Goal: Task Accomplishment & Management: Use online tool/utility

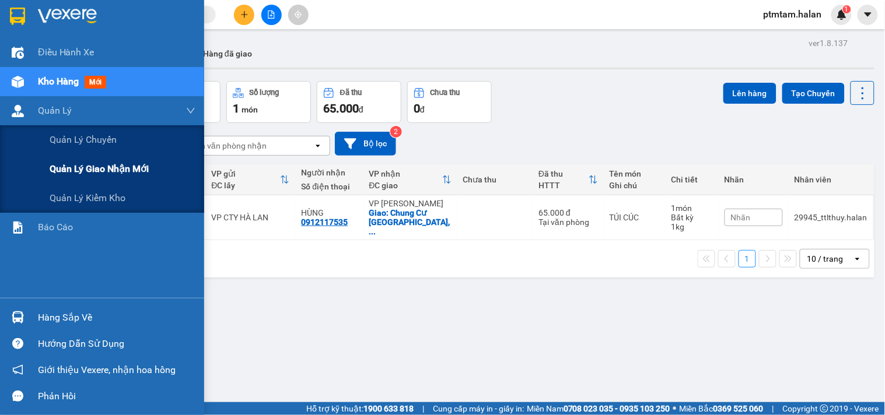
click at [92, 172] on span "Quản lý giao nhận mới" at bounding box center [99, 169] width 99 height 15
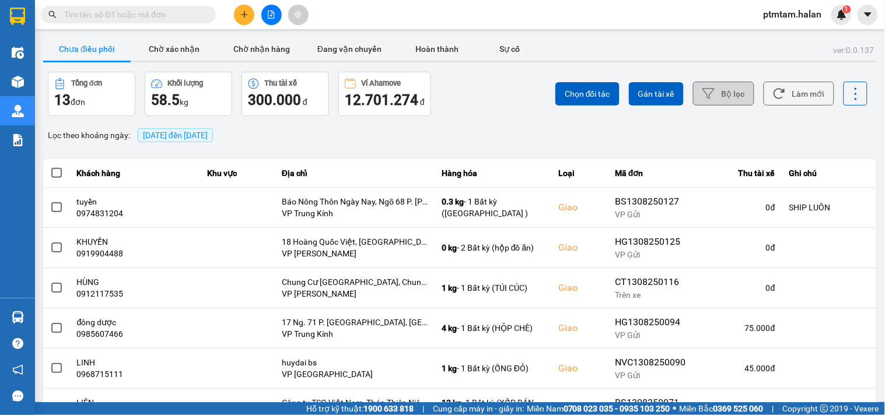
click at [712, 99] on button "Bộ lọc" at bounding box center [723, 94] width 61 height 24
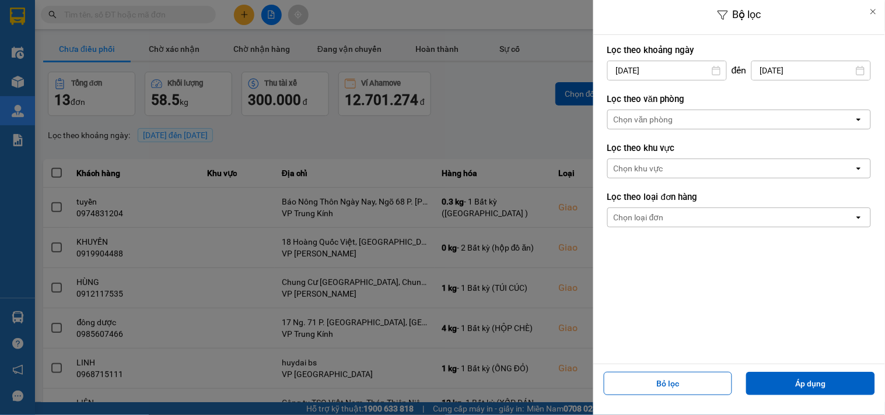
click at [676, 72] on input "13/08/2025" at bounding box center [667, 70] width 118 height 19
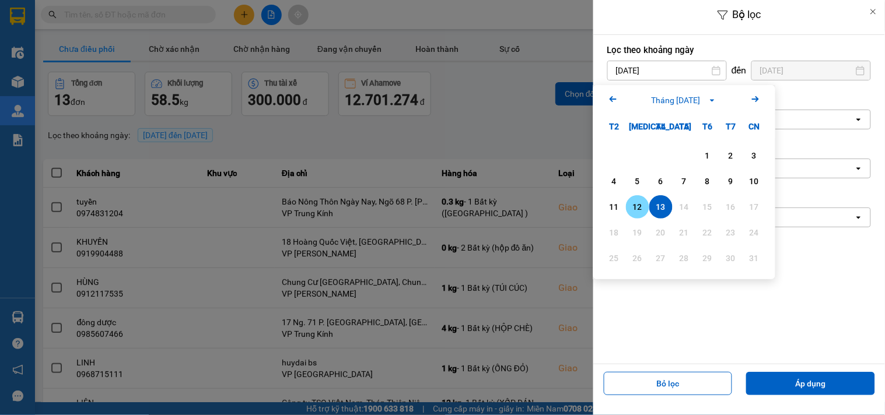
click at [643, 208] on div "12" at bounding box center [637, 207] width 16 height 14
type input "12/08/2025"
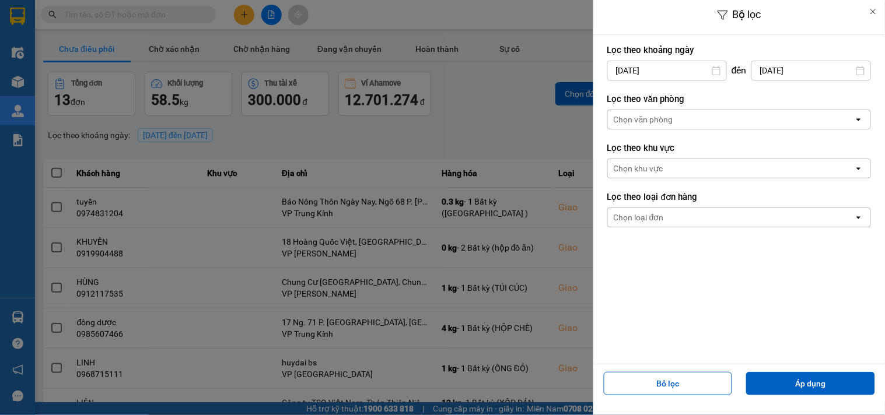
click at [811, 71] on input "13/08/2025" at bounding box center [811, 70] width 118 height 19
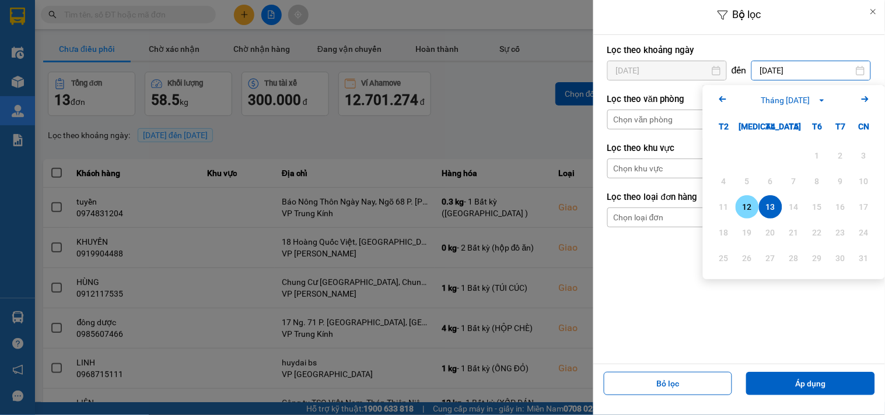
click at [748, 214] on div "12" at bounding box center [747, 207] width 16 height 14
type input "12/08/2025"
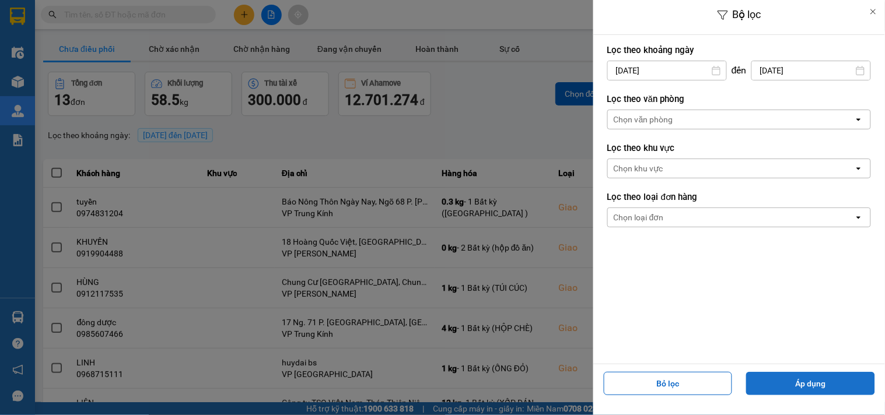
click at [776, 388] on button "Áp dụng" at bounding box center [810, 383] width 129 height 23
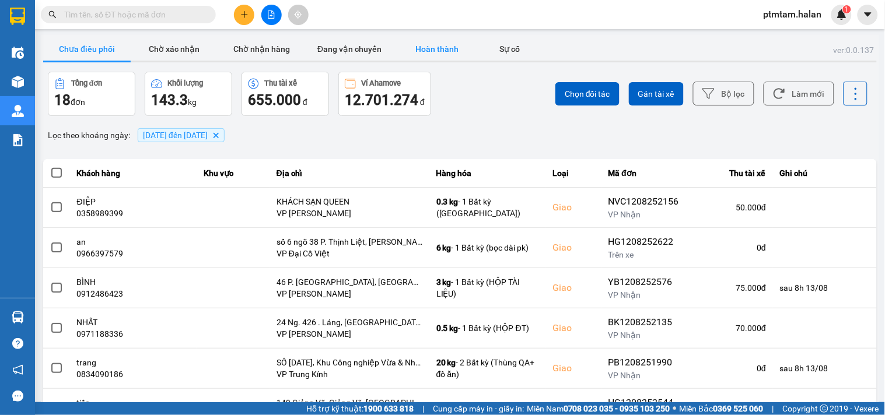
click at [443, 47] on button "Hoàn thành" at bounding box center [437, 48] width 88 height 23
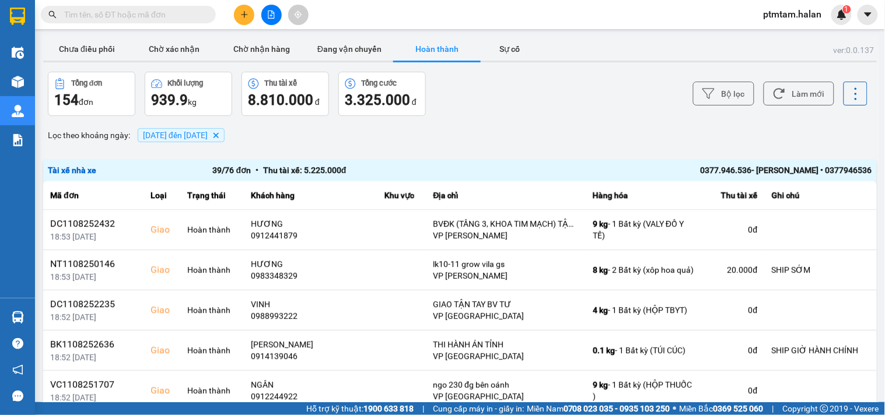
click at [470, 114] on div "Bộ lọc Làm mới" at bounding box center [663, 94] width 410 height 44
click at [105, 53] on button "Chưa điều phối" at bounding box center [87, 48] width 88 height 23
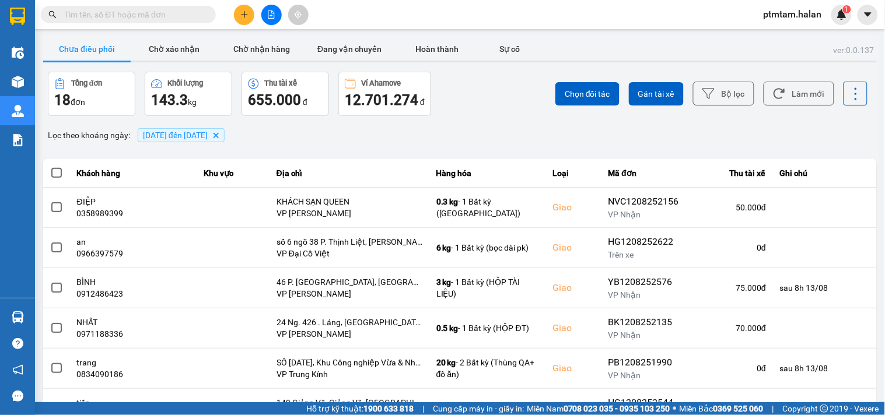
click at [491, 134] on div "Lọc theo khoảng ngày : 12/08/2025 đến 12/08/2025 Delete" at bounding box center [460, 135] width 834 height 20
click at [808, 99] on button "Làm mới" at bounding box center [799, 94] width 71 height 24
click at [799, 102] on button "Làm mới" at bounding box center [799, 94] width 71 height 24
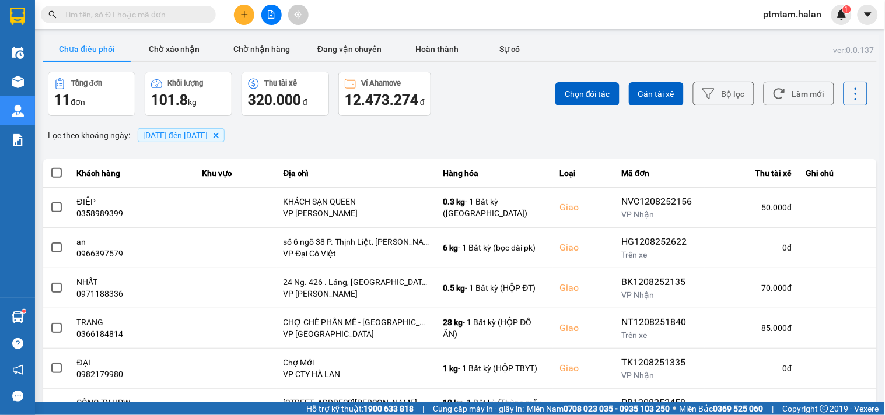
click at [458, 103] on div "Chọn đối tác Gán tài xế Bộ lọc Làm mới" at bounding box center [663, 94] width 410 height 44
click at [810, 99] on button "Làm mới" at bounding box center [799, 94] width 71 height 24
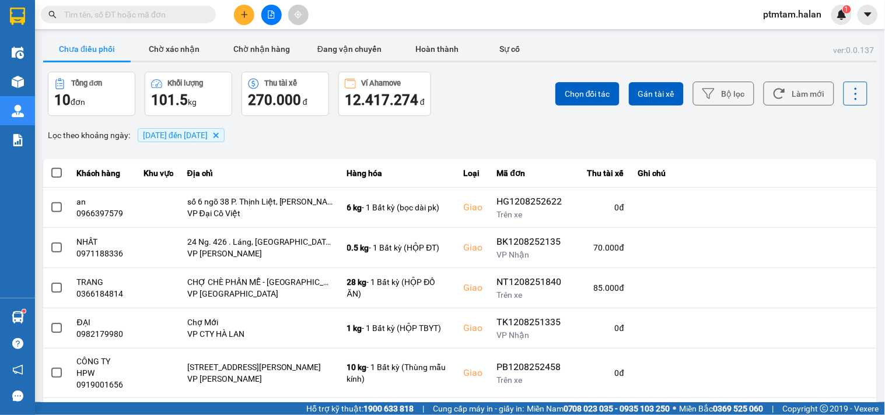
click at [155, 15] on input "text" at bounding box center [133, 14] width 138 height 13
paste input "0978401988"
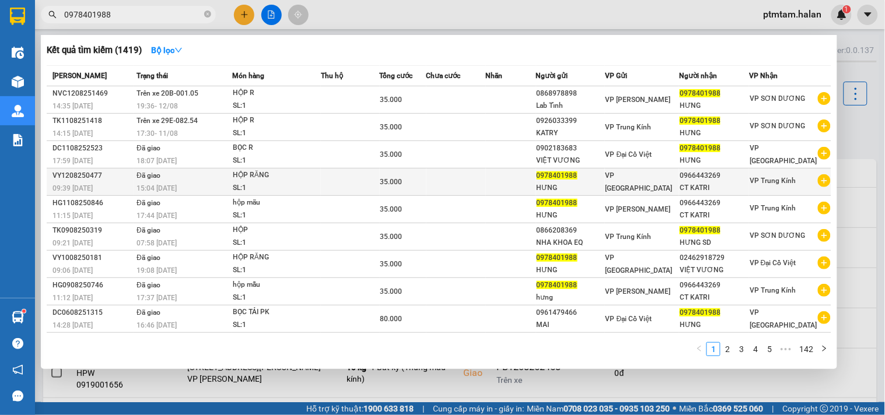
type input "0978401988"
click at [190, 183] on div "15:04 - 12/08" at bounding box center [184, 188] width 95 height 13
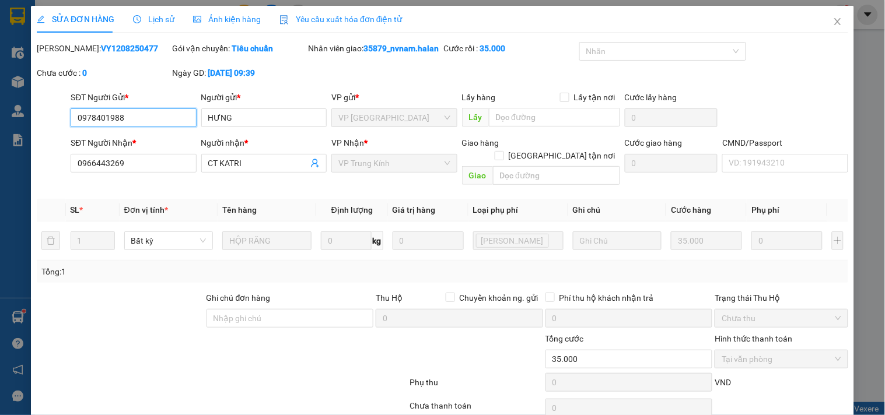
type input "0978401988"
type input "HƯNG"
type input "0966443269"
type input "CT KATRI"
type input "35.000"
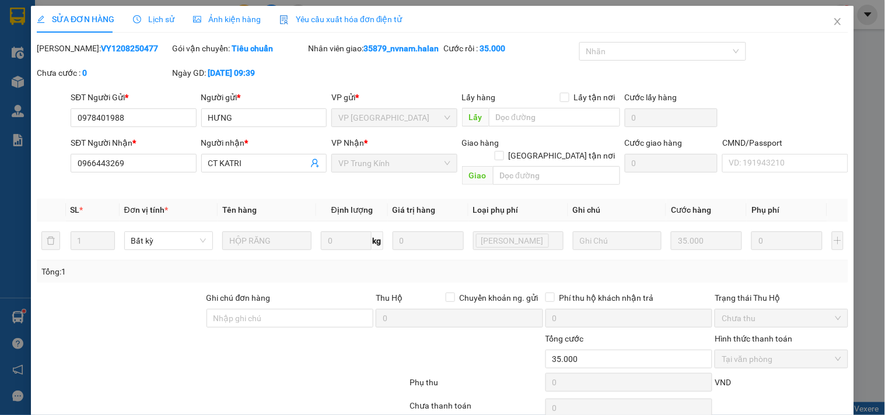
drag, startPoint x: 142, startPoint y: 45, endPoint x: 74, endPoint y: 67, distance: 71.0
click at [74, 67] on div "Mã ĐH: VY1208250477" at bounding box center [103, 54] width 135 height 25
copy b "1208250477"
click at [833, 22] on icon "close" at bounding box center [837, 21] width 9 height 9
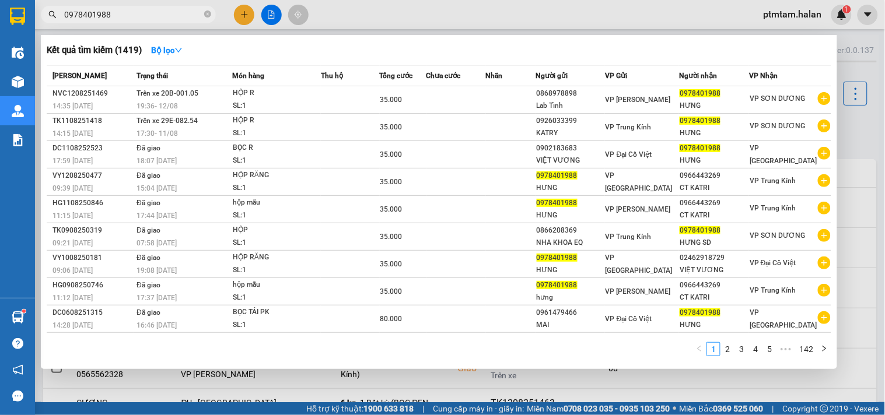
click at [120, 19] on input "0978401988" at bounding box center [133, 14] width 138 height 13
paste input "4564062"
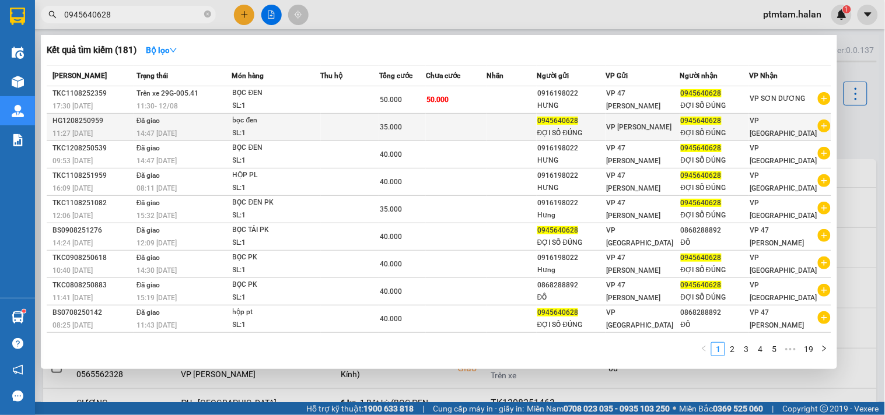
type input "0945640628"
click at [310, 127] on div "SL: 1" at bounding box center [277, 133] width 88 height 13
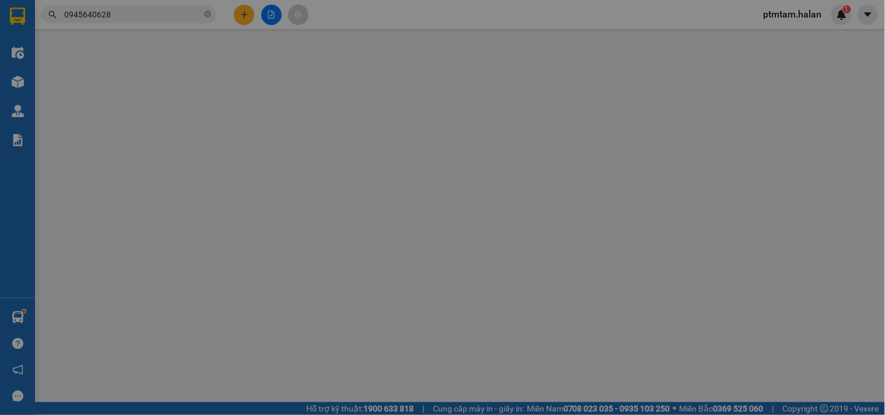
type input "0945640628"
type input "ĐỢI SỐ ĐÚNG"
type input "0945640628"
type input "ĐỢI SỐ ĐÚNG"
type input "35.000"
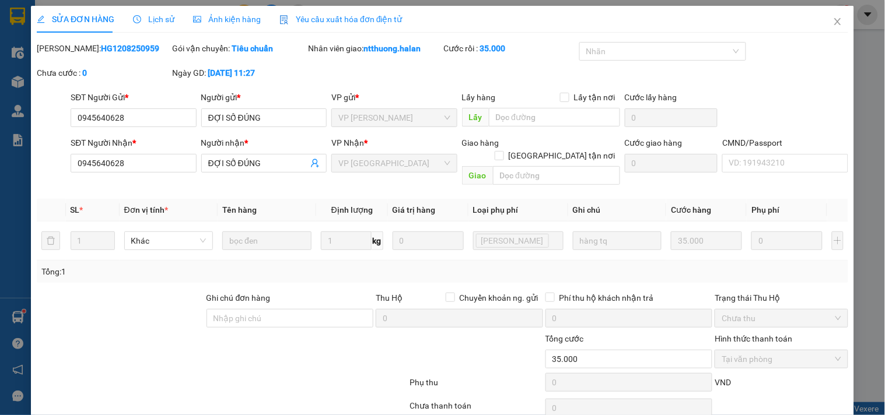
drag, startPoint x: 130, startPoint y: 47, endPoint x: 79, endPoint y: 55, distance: 50.8
click at [79, 55] on div "Mã ĐH: HG1208250959" at bounding box center [103, 54] width 135 height 25
copy b "1208250959"
click at [833, 23] on icon "close" at bounding box center [837, 21] width 9 height 9
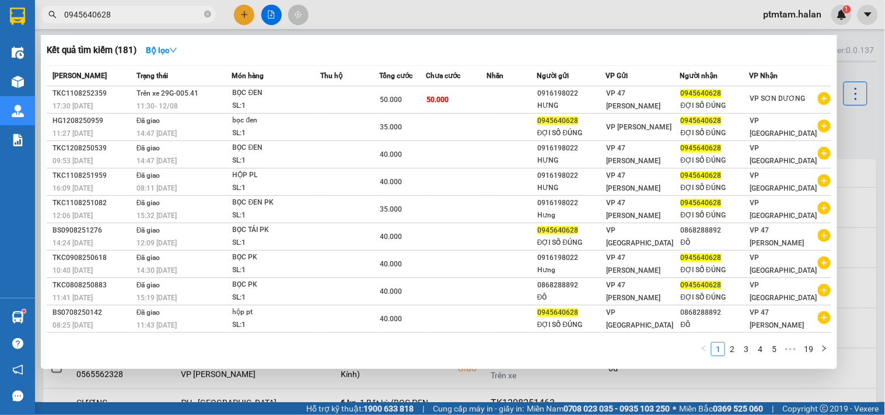
click at [133, 19] on input "0945640628" at bounding box center [133, 14] width 138 height 13
paste input "74449195"
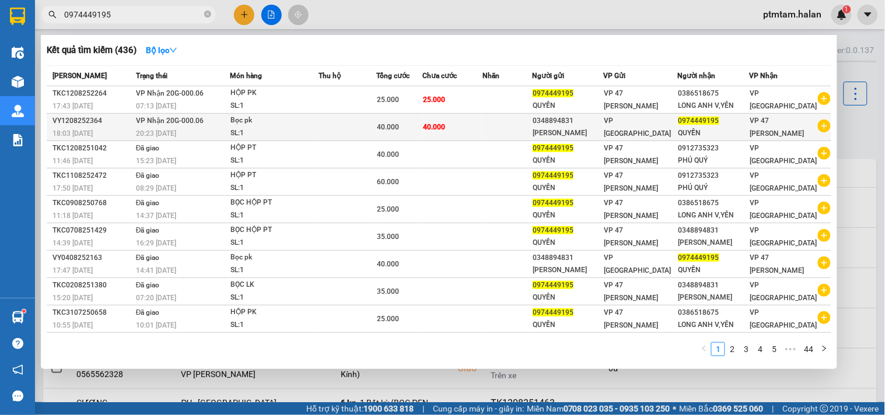
type input "0974449195"
click at [207, 135] on div "20:23 - 12/08" at bounding box center [182, 133] width 93 height 13
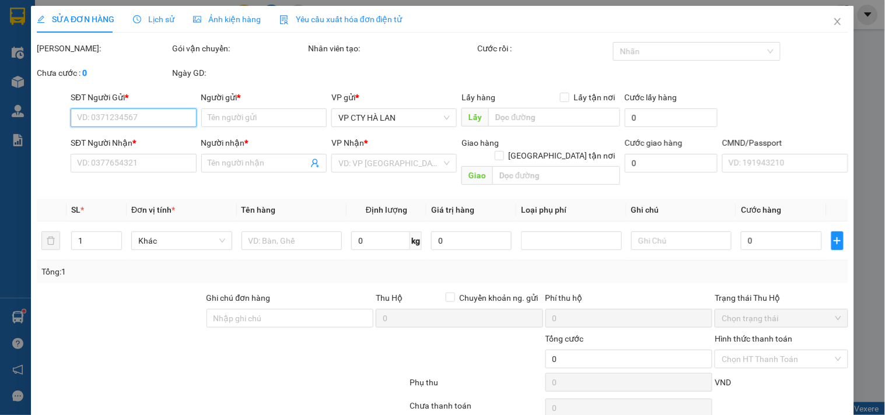
type input "0348894831"
type input "KHƯƠNG CẢNH SƠN NAM"
type input "0974449195"
type input "QUYỀN"
type input "40.000"
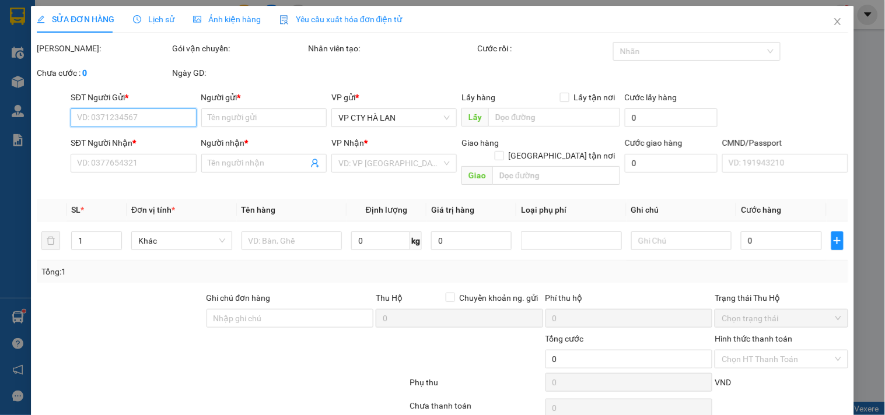
type input "40.000"
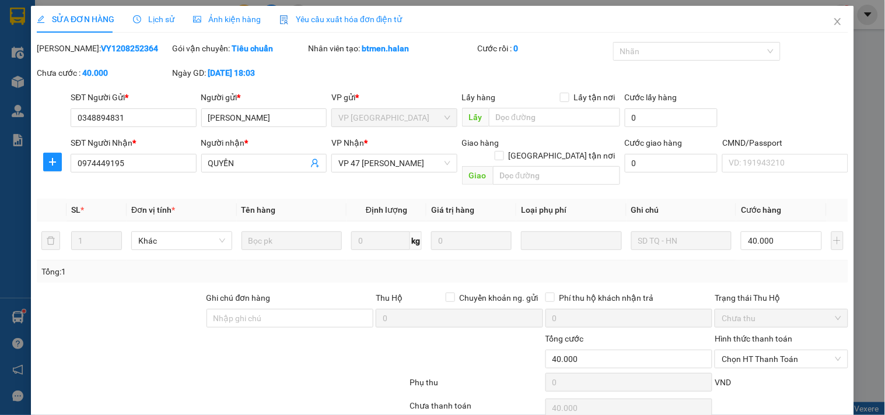
drag, startPoint x: 129, startPoint y: 47, endPoint x: 78, endPoint y: 62, distance: 53.4
click at [78, 62] on div "Mã ĐH: VY1208252364" at bounding box center [103, 54] width 135 height 25
copy b "1208252364"
click at [833, 22] on icon "close" at bounding box center [837, 21] width 9 height 9
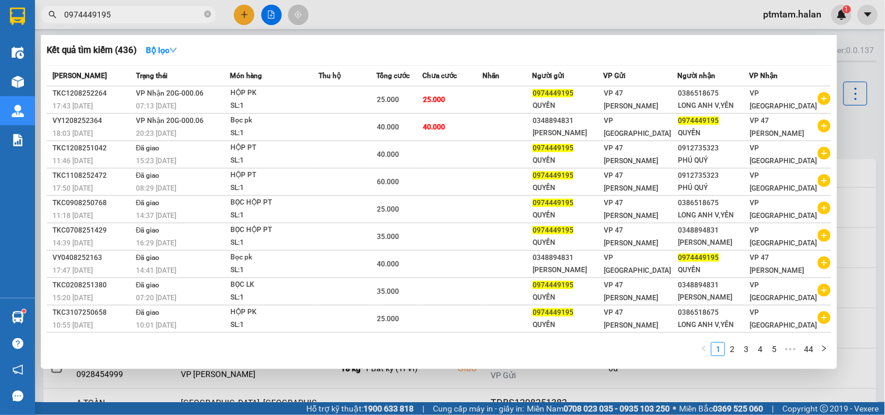
click at [116, 12] on input "0974449195" at bounding box center [133, 14] width 138 height 13
paste input "1208250847"
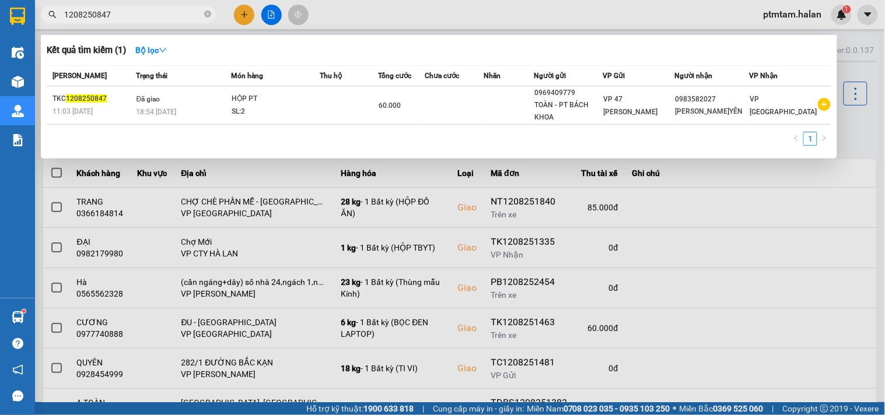
click at [127, 14] on input "1208250847" at bounding box center [133, 14] width 138 height 13
paste input "0979051594"
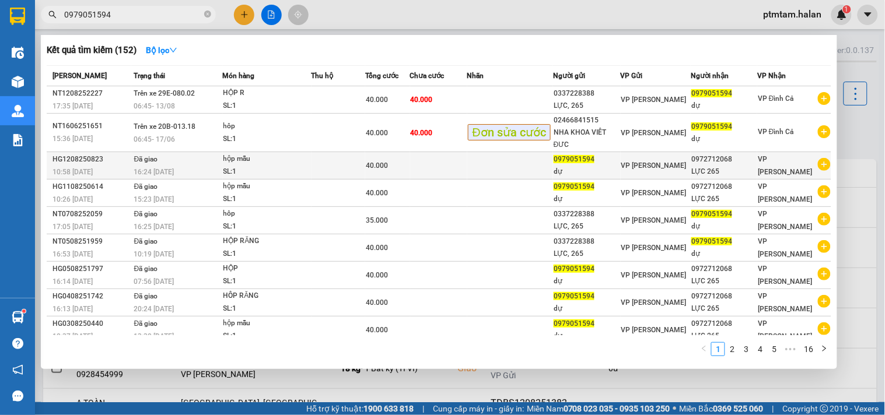
type input "0979051594"
click at [177, 168] on div "16:24 - 12/08" at bounding box center [178, 172] width 88 height 13
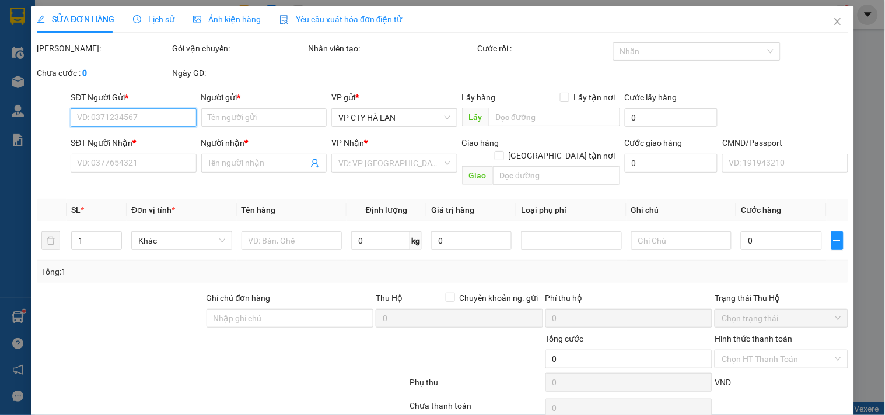
type input "0979051594"
type input "dự"
type input "0972712068"
type input "LỰC 265"
type input "40.000"
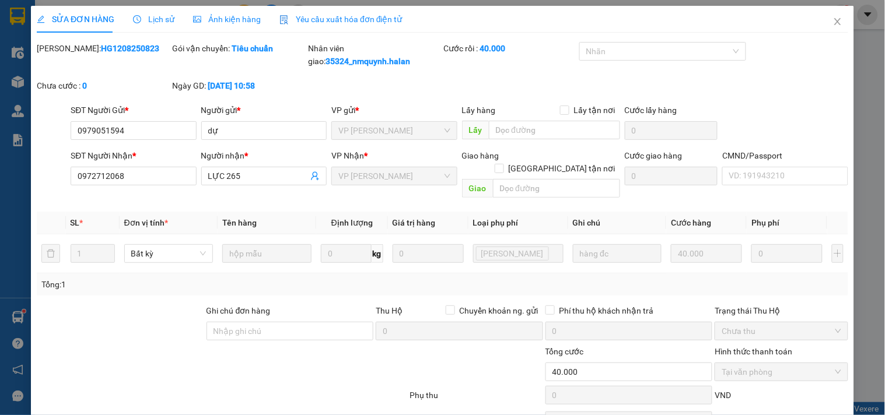
drag, startPoint x: 125, startPoint y: 44, endPoint x: 79, endPoint y: 60, distance: 48.7
click at [79, 60] on div "Mã ĐH: HG1208250823" at bounding box center [103, 60] width 135 height 37
copy b "1208250823"
click at [833, 25] on icon "close" at bounding box center [837, 21] width 9 height 9
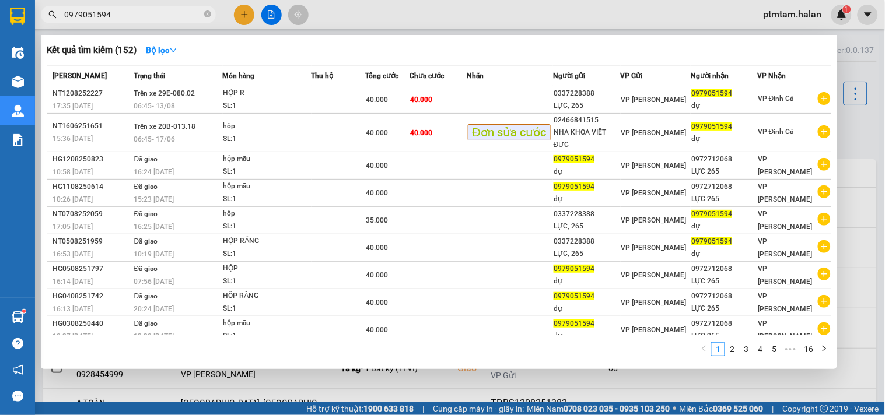
click at [146, 19] on input "0979051594" at bounding box center [133, 14] width 138 height 13
paste input "1254165"
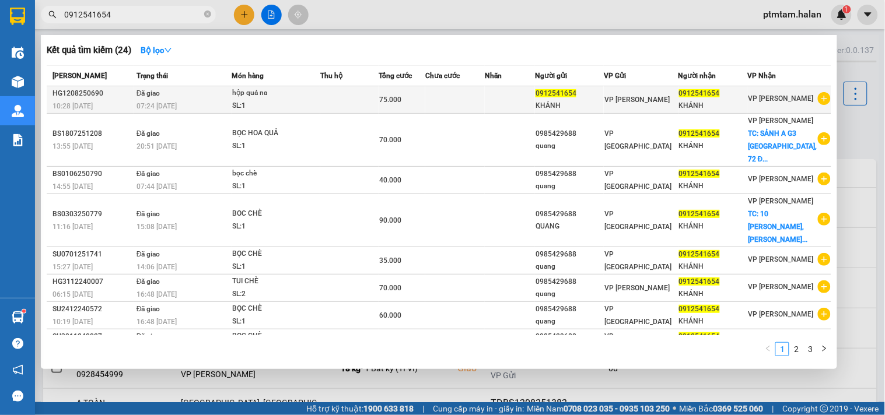
type input "0912541654"
click at [307, 97] on div "hộp quả na" at bounding box center [276, 93] width 88 height 13
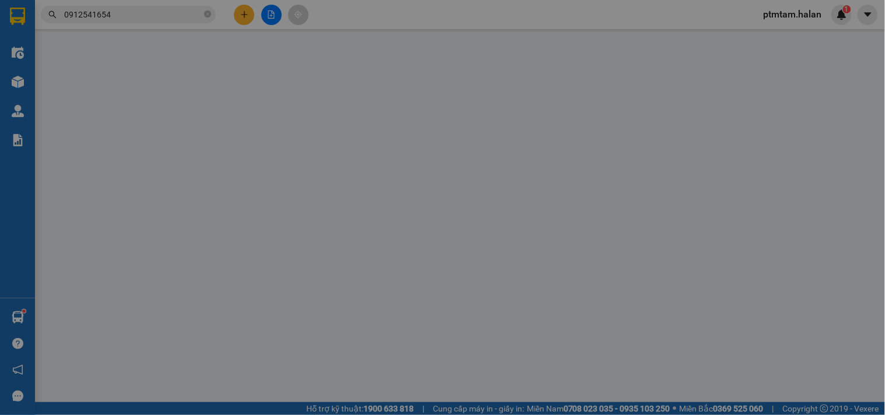
type input "0912541654"
type input "KHÁNH"
type input "0912541654"
type input "KHÁNH"
type input "75.000"
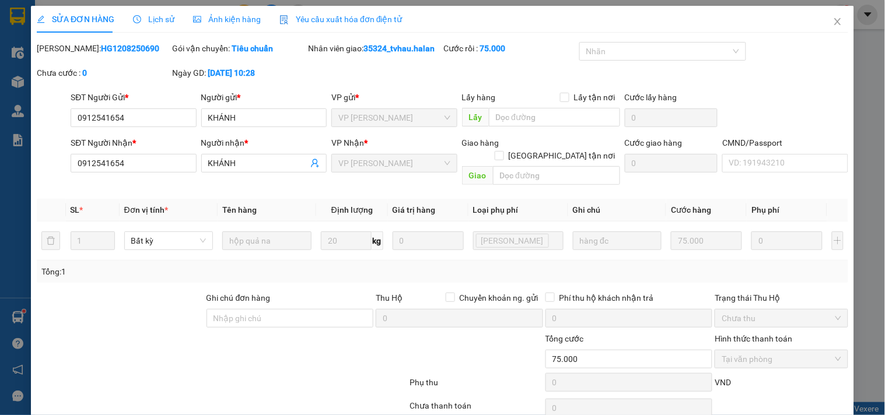
drag, startPoint x: 104, startPoint y: 48, endPoint x: 79, endPoint y: 55, distance: 25.6
click at [79, 55] on div "Mã ĐH: HG1208250690" at bounding box center [103, 54] width 135 height 25
copy b "1208250690"
click at [834, 24] on icon "close" at bounding box center [837, 21] width 6 height 7
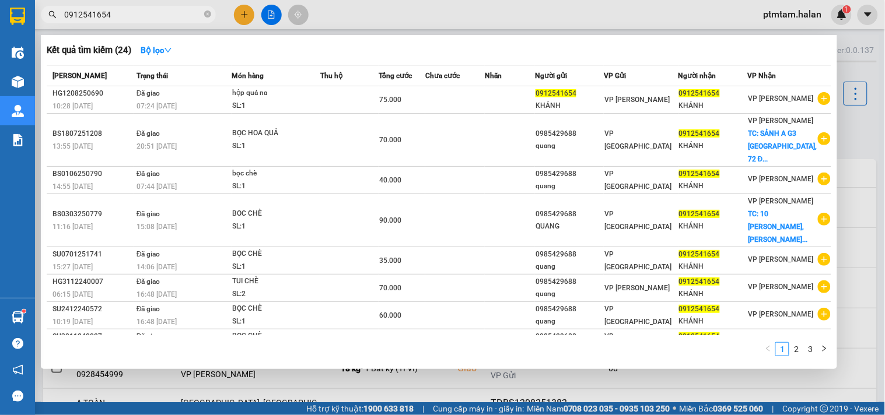
click at [149, 10] on input "0912541654" at bounding box center [133, 14] width 138 height 13
paste input "06225186"
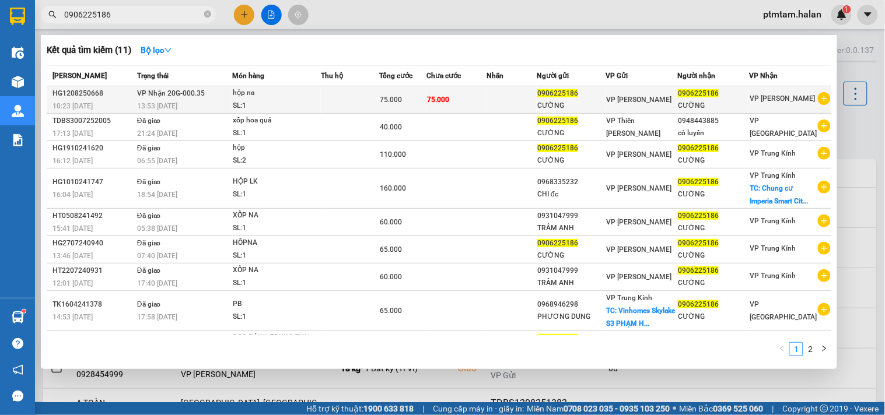
type input "0906225186"
click at [222, 96] on td "VP Nhận 20G-000.35 13:53 - 12/08" at bounding box center [183, 99] width 98 height 27
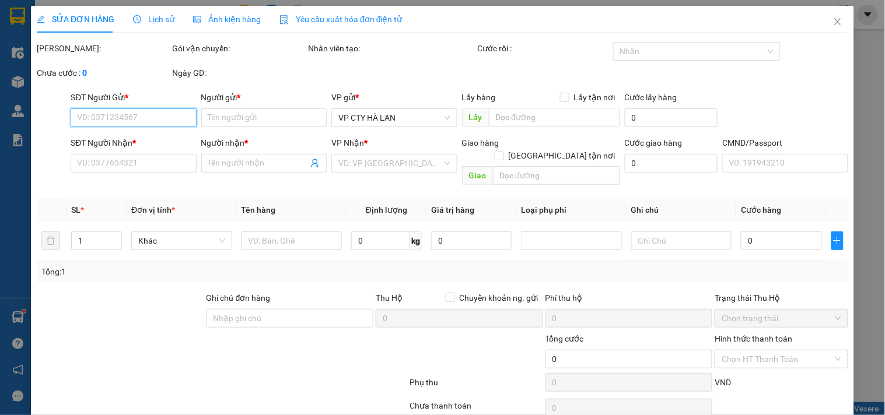
type input "0906225186"
type input "CƯỜNG"
type input "0906225186"
type input "CƯỜNG"
type input "75.000"
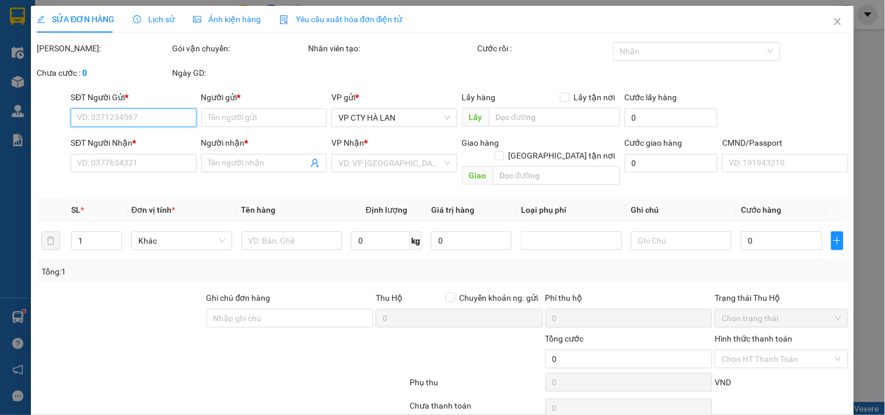
type input "75.000"
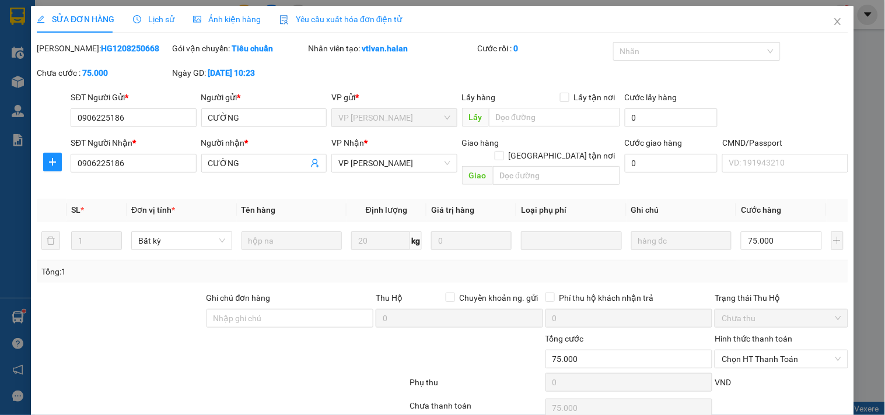
drag, startPoint x: 137, startPoint y: 50, endPoint x: 78, endPoint y: 56, distance: 59.3
click at [78, 56] on div "Mã ĐH: HG1208250668" at bounding box center [103, 54] width 135 height 25
copy b "1208250668"
click at [833, 25] on icon "close" at bounding box center [837, 21] width 9 height 9
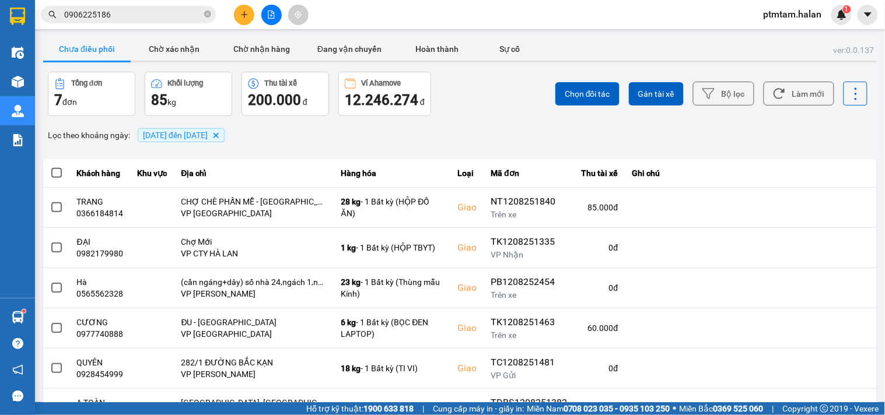
click at [172, 18] on input "0906225186" at bounding box center [133, 14] width 138 height 13
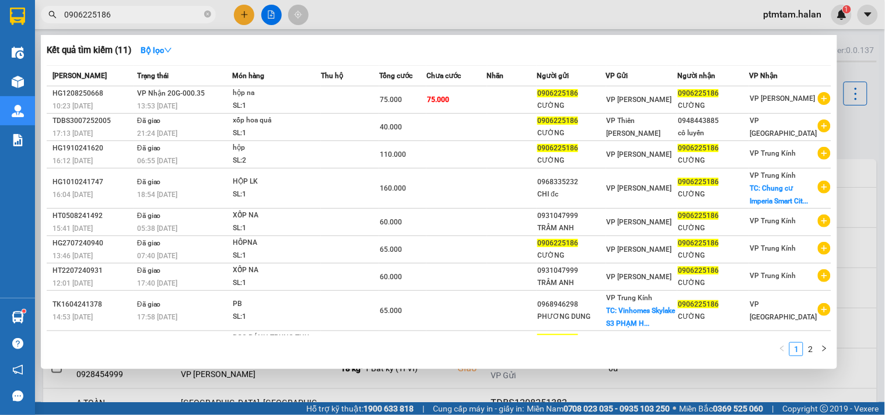
click at [172, 18] on input "0906225186" at bounding box center [133, 14] width 138 height 13
paste input "36834479"
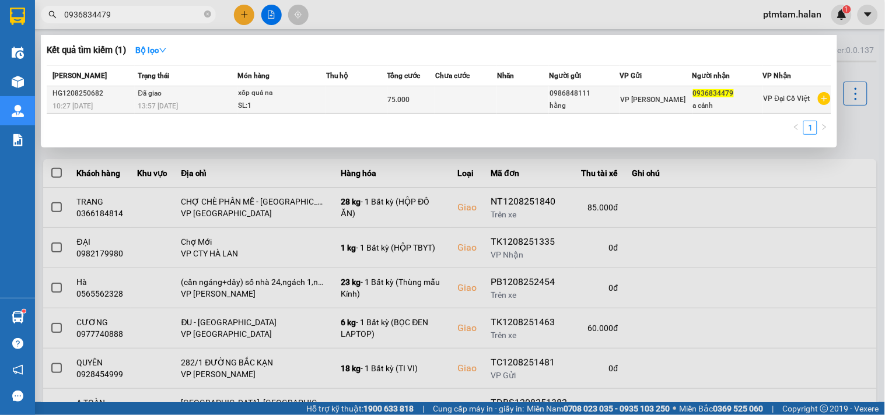
type input "0936834479"
click at [217, 98] on td "Đã giao 13:57 - 12/08" at bounding box center [186, 99] width 102 height 27
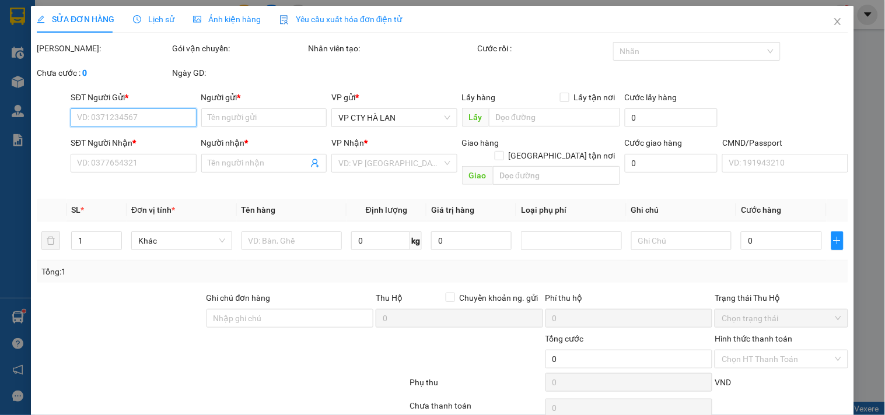
type input "0986848111"
type input "hằng"
type input "0936834479"
type input "a cảnh"
type input "75.000"
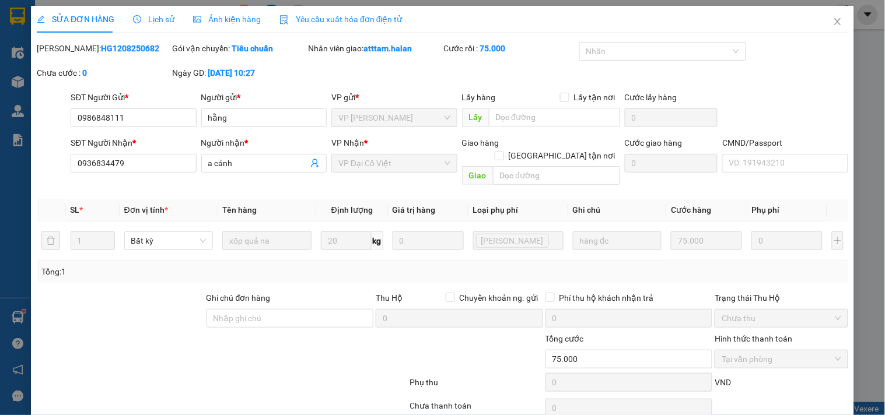
drag, startPoint x: 137, startPoint y: 54, endPoint x: 79, endPoint y: 54, distance: 58.3
click at [79, 54] on div "Mã ĐH: HG1208250682" at bounding box center [103, 48] width 133 height 13
copy b "1208250682"
click at [833, 23] on icon "close" at bounding box center [837, 21] width 9 height 9
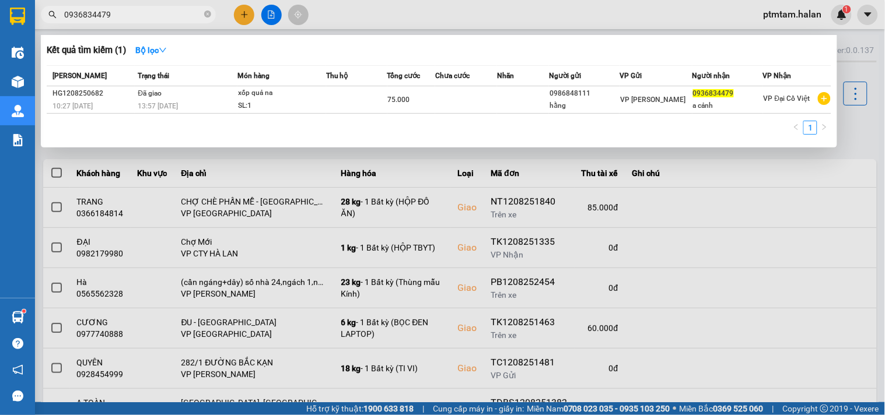
click at [126, 13] on input "0936834479" at bounding box center [133, 14] width 138 height 13
paste input "78877640"
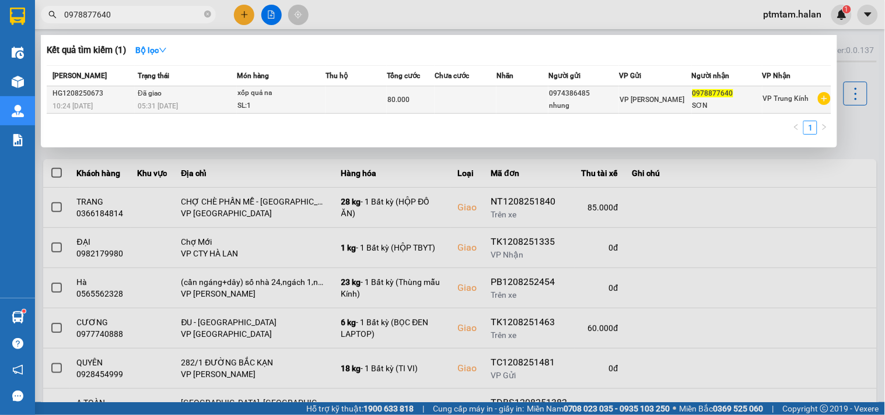
type input "0978877640"
click at [198, 97] on td "Đã giao 05:31 - 13/08" at bounding box center [186, 99] width 102 height 27
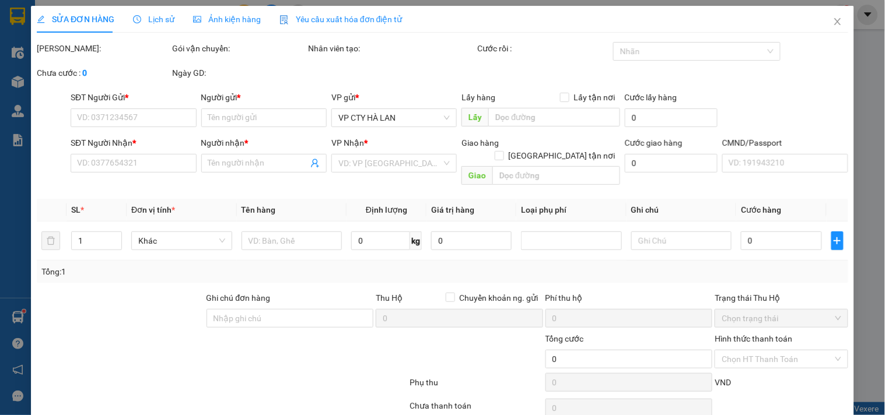
type input "0974386485"
type input "nhung"
type input "0978877640"
type input "SƠN"
type input "80.000"
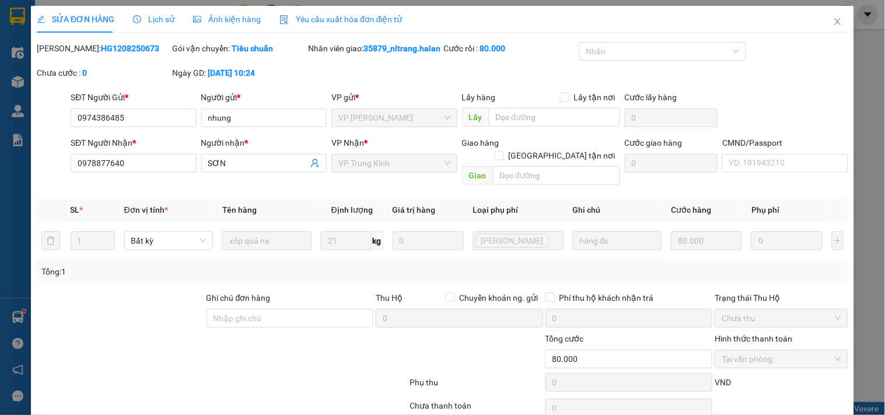
drag, startPoint x: 114, startPoint y: 44, endPoint x: 79, endPoint y: 51, distance: 36.3
click at [79, 51] on div "Mã ĐH: HG1208250673" at bounding box center [103, 48] width 133 height 13
copy b "1208250673"
click at [834, 19] on icon "close" at bounding box center [837, 21] width 6 height 7
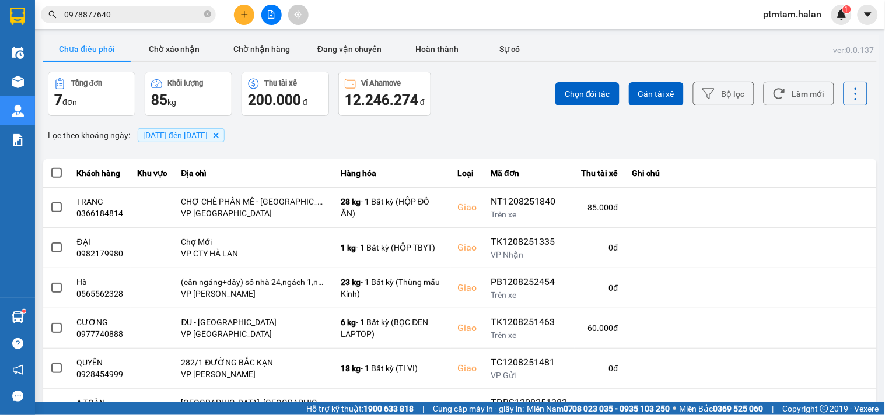
click at [182, 13] on input "0978877640" at bounding box center [133, 14] width 138 height 13
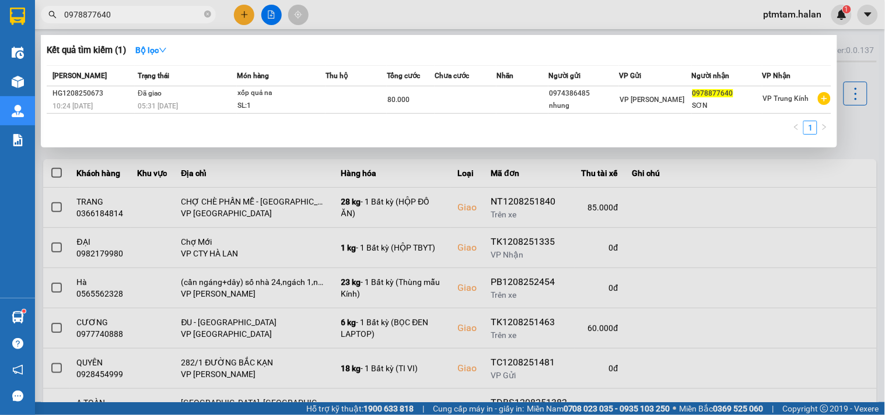
click at [182, 13] on input "0978877640" at bounding box center [133, 14] width 138 height 13
paste input "866600879"
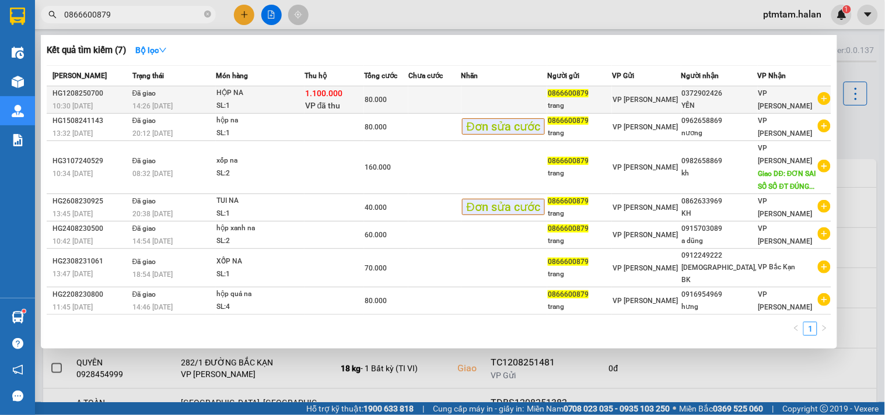
type input "0866600879"
click at [257, 99] on div "HỘP NA" at bounding box center [260, 93] width 88 height 13
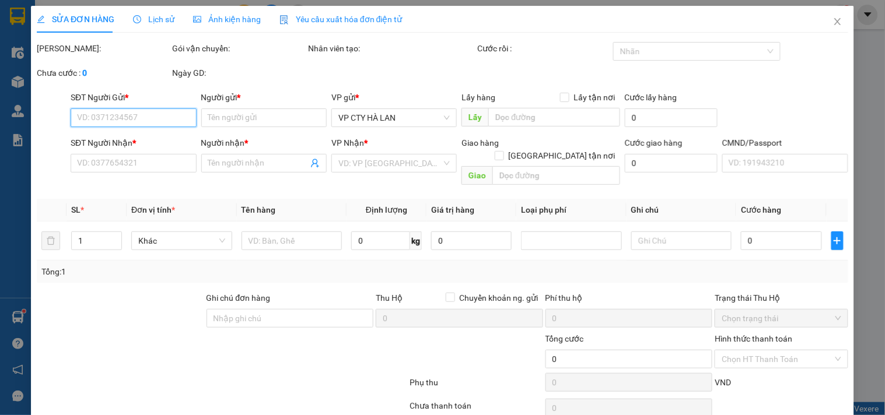
type input "0866600879"
type input "trang"
type input "0372902426"
type input "YẾN"
checkbox input "true"
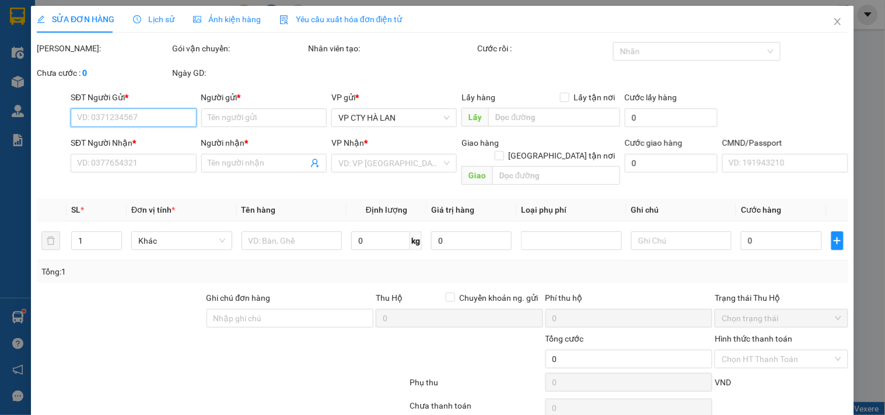
type input "1.100.000"
type input "30.000"
type input "80.000"
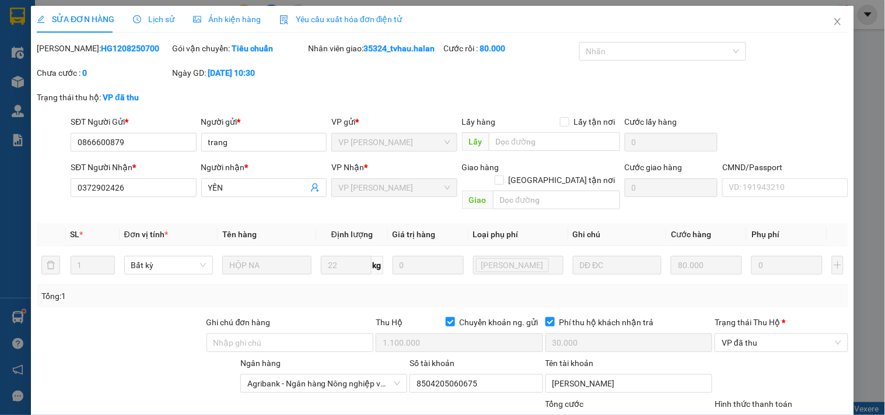
drag, startPoint x: 130, startPoint y: 49, endPoint x: 74, endPoint y: 61, distance: 57.9
click at [74, 61] on div "Mã ĐH: HG1208250700" at bounding box center [103, 54] width 135 height 25
click at [118, 50] on b "HG1208250700" at bounding box center [130, 48] width 58 height 9
drag, startPoint x: 131, startPoint y: 50, endPoint x: 79, endPoint y: 53, distance: 52.0
click at [79, 53] on div "Mã ĐH: HG1208250700" at bounding box center [103, 48] width 133 height 13
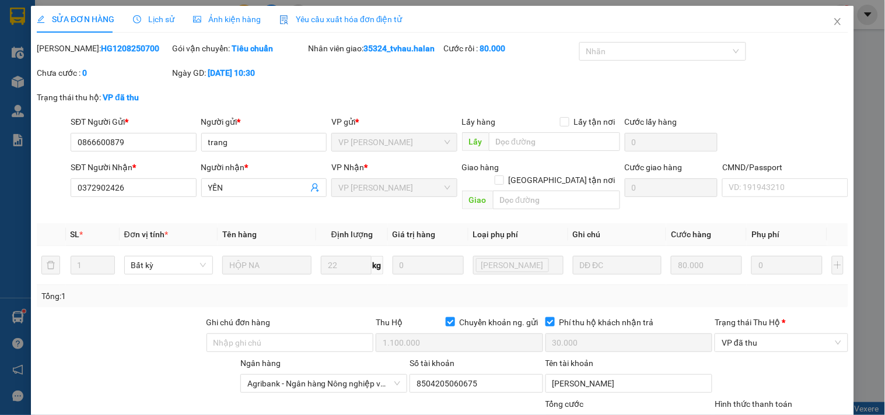
copy b "1208250700"
click at [833, 22] on icon "close" at bounding box center [837, 21] width 9 height 9
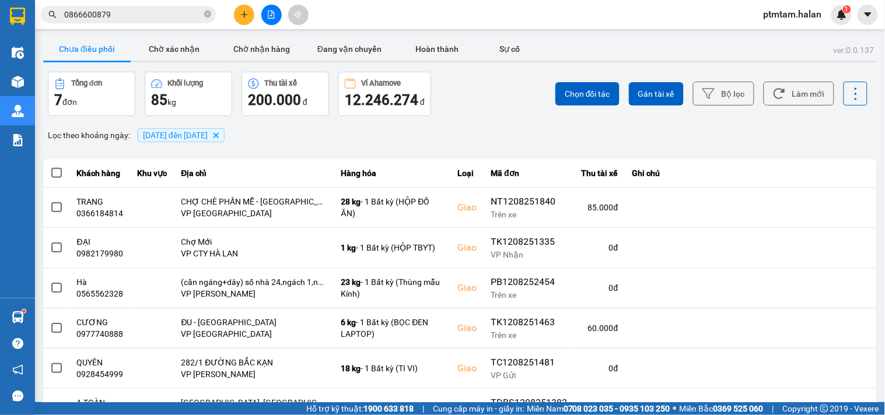
click at [170, 15] on input "0866600879" at bounding box center [133, 14] width 138 height 13
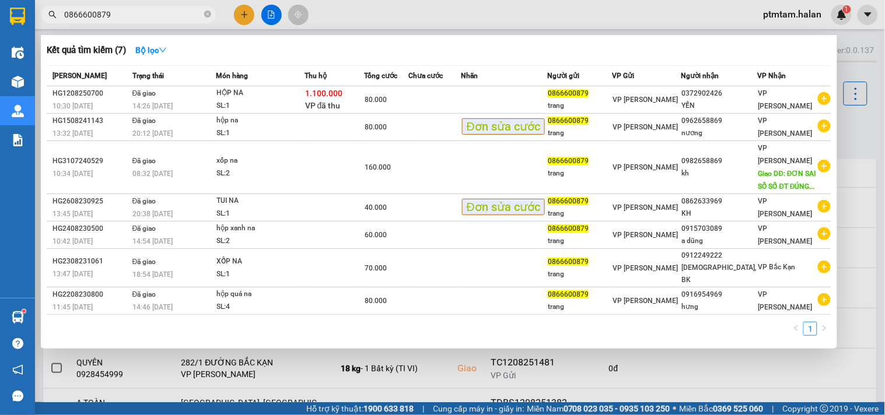
click at [170, 15] on input "0866600879" at bounding box center [133, 14] width 138 height 13
paste input "965701990"
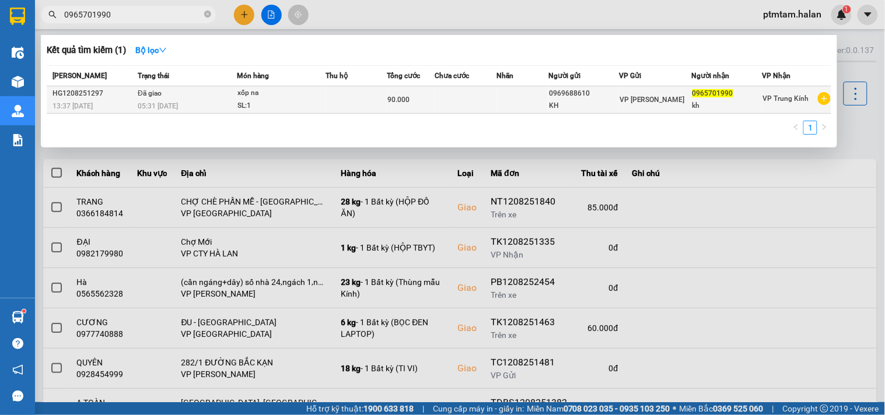
type input "0965701990"
click at [228, 97] on td "Đã giao 05:31 - 13/08" at bounding box center [186, 99] width 102 height 27
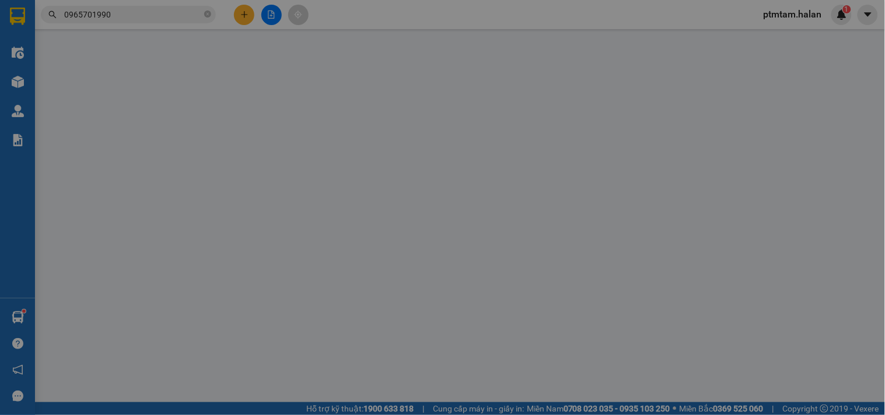
type input "0969688610"
type input "KH"
type input "0965701990"
type input "kh"
type input "90.000"
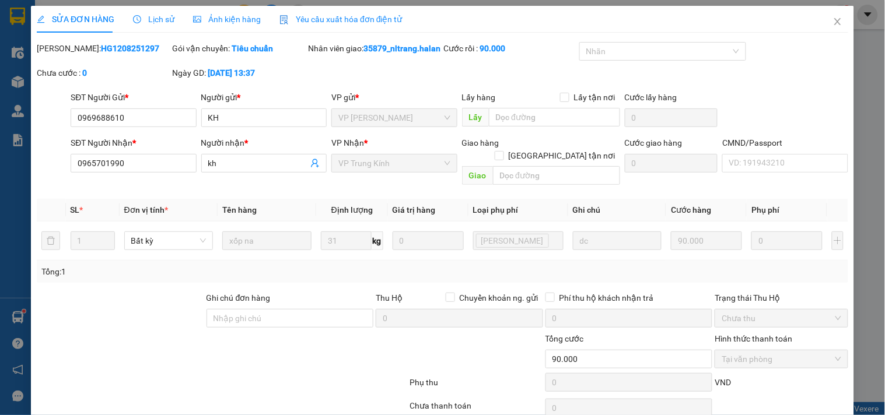
drag, startPoint x: 131, startPoint y: 48, endPoint x: 79, endPoint y: 57, distance: 53.1
click at [79, 57] on div "Mã ĐH: HG1208251297" at bounding box center [103, 54] width 135 height 25
copy b "1208251297"
click at [833, 22] on icon "close" at bounding box center [837, 21] width 9 height 9
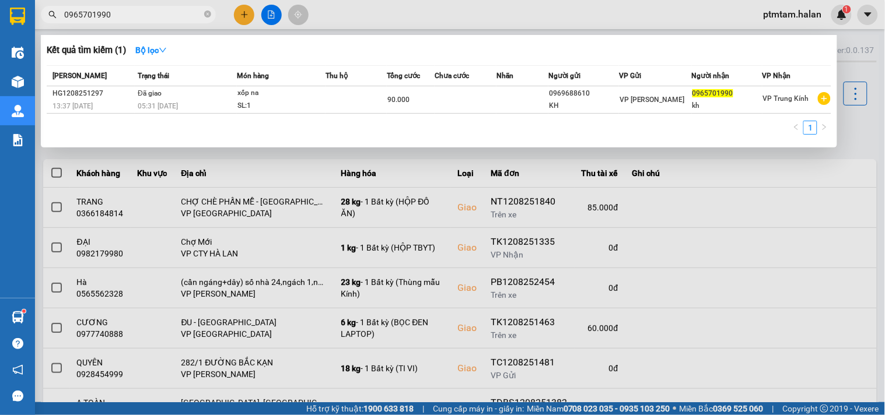
click at [144, 19] on input "0965701990" at bounding box center [133, 14] width 138 height 13
paste input "8331202"
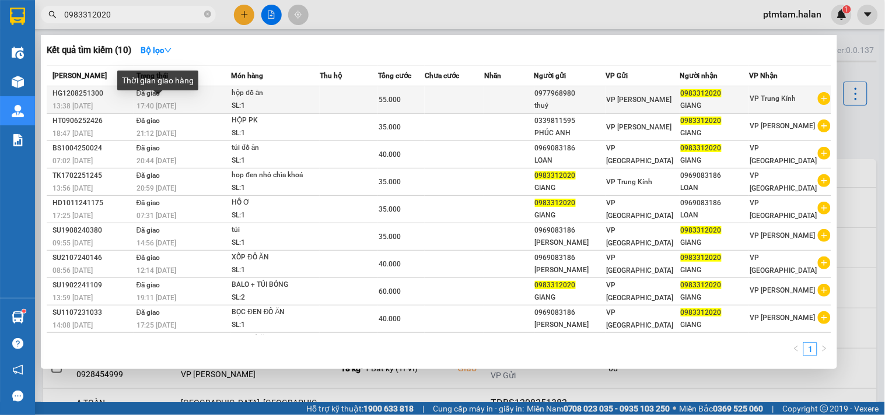
type input "0983312020"
click at [179, 100] on div "17:40 - 12/08" at bounding box center [184, 106] width 95 height 13
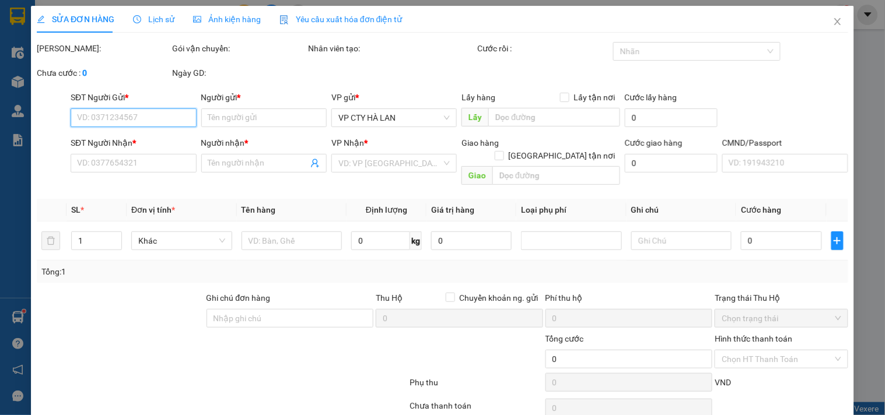
type input "0977968980"
type input "thuỷ"
type input "0983312020"
type input "GIANG"
type input "55.000"
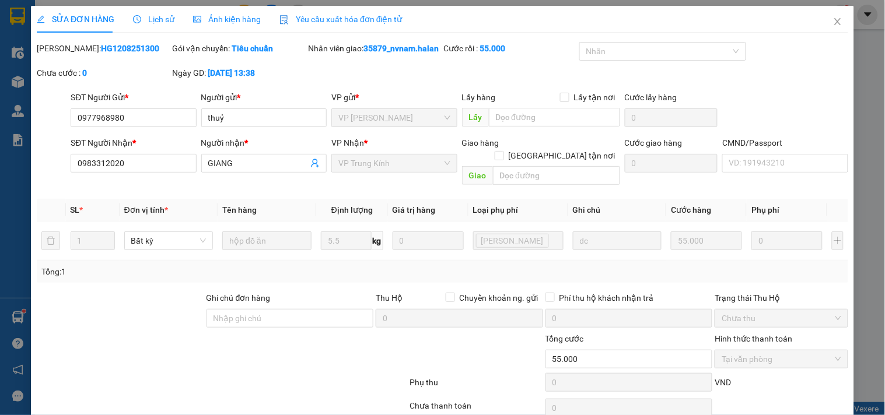
drag, startPoint x: 133, startPoint y: 48, endPoint x: 78, endPoint y: 54, distance: 55.8
click at [78, 54] on div "Mã ĐH: HG1208251300" at bounding box center [103, 48] width 133 height 13
click at [833, 25] on icon "close" at bounding box center [837, 21] width 9 height 9
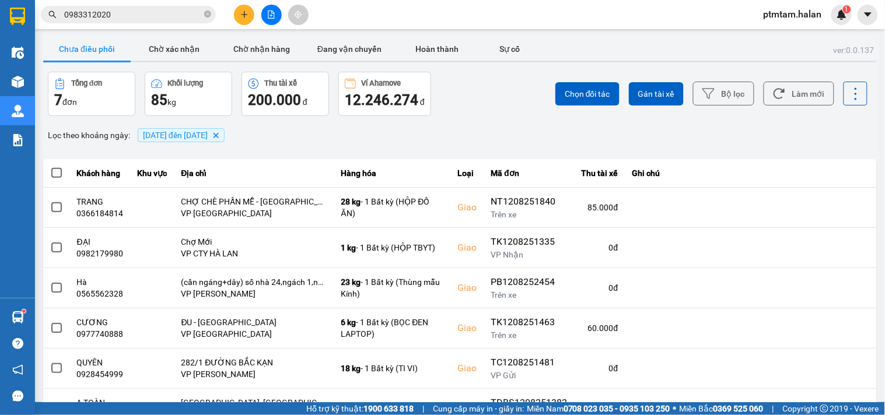
click at [155, 8] on input "0983312020" at bounding box center [133, 14] width 138 height 13
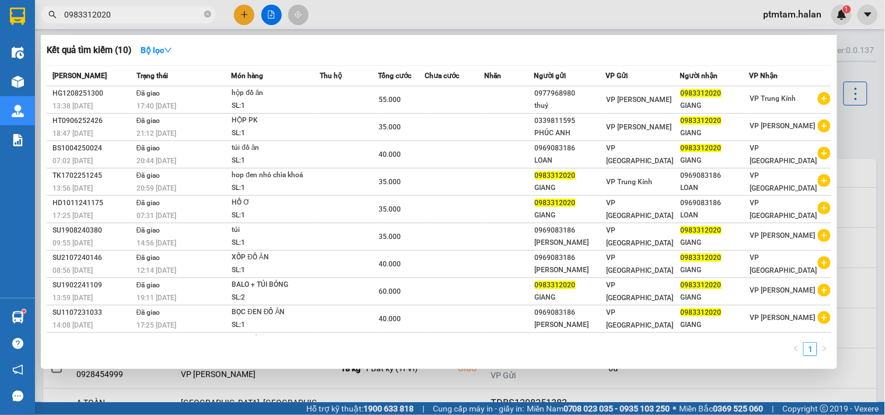
click at [155, 8] on input "0983312020" at bounding box center [133, 14] width 138 height 13
paste input "9451907"
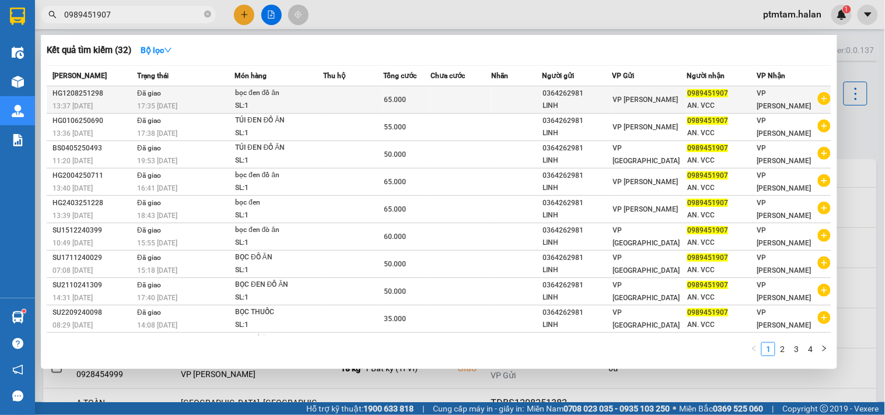
type input "0989451907"
click at [197, 100] on div "17:35 - 12/08" at bounding box center [185, 106] width 97 height 13
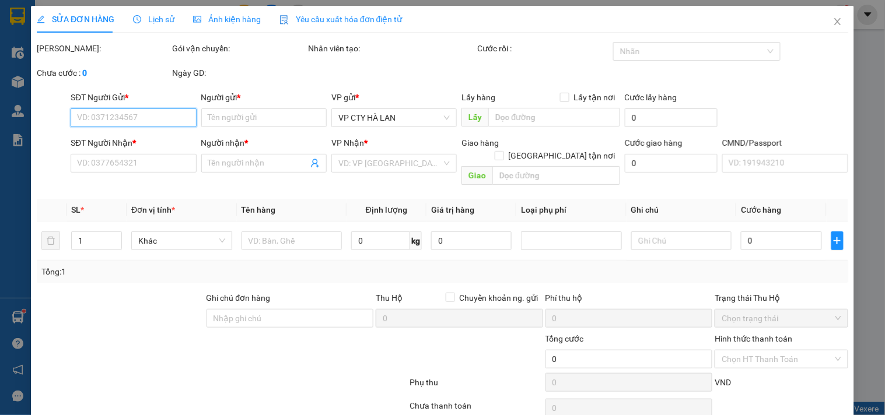
type input "0364262981"
type input "LINH"
type input "0989451907"
type input "AN. VCC"
type input "65.000"
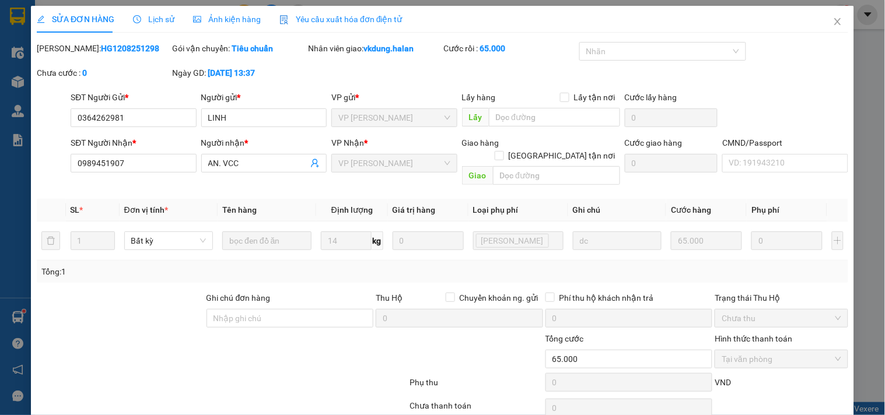
drag, startPoint x: 131, startPoint y: 49, endPoint x: 76, endPoint y: 51, distance: 54.9
click at [76, 51] on div "Mã ĐH: HG1208251298" at bounding box center [103, 48] width 133 height 13
click at [833, 18] on icon "close" at bounding box center [837, 21] width 9 height 9
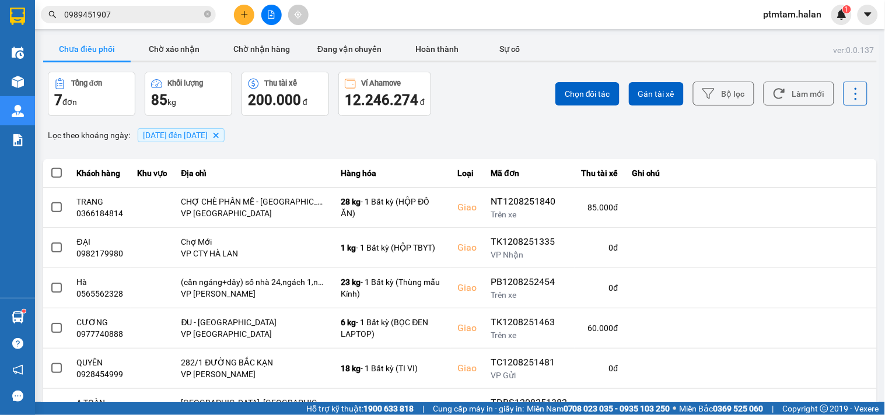
click at [152, 19] on input "0989451907" at bounding box center [133, 14] width 138 height 13
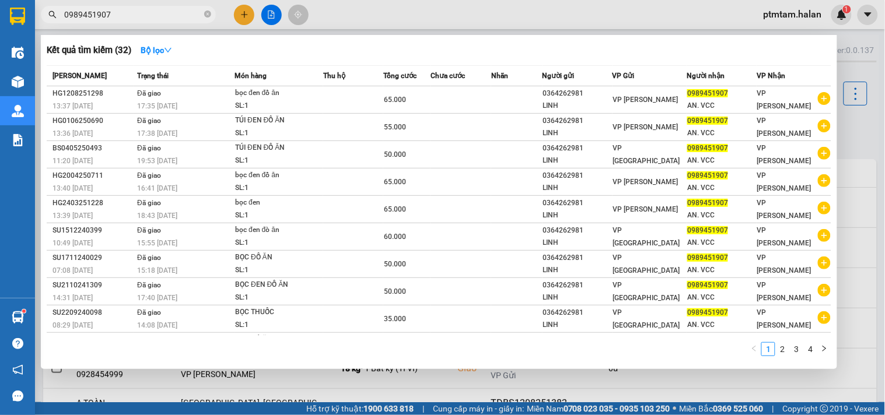
click at [152, 19] on input "0989451907" at bounding box center [133, 14] width 138 height 13
paste input "72255892"
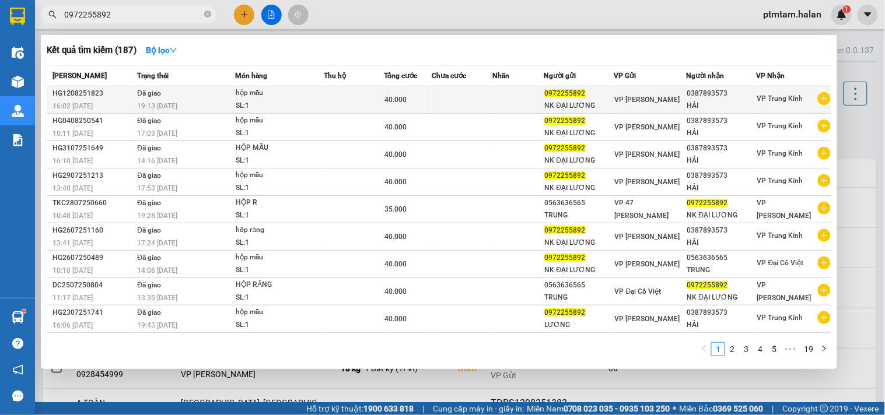
type input "0972255892"
click at [206, 98] on td "Đã giao 19:13 - 12/08" at bounding box center [184, 99] width 101 height 27
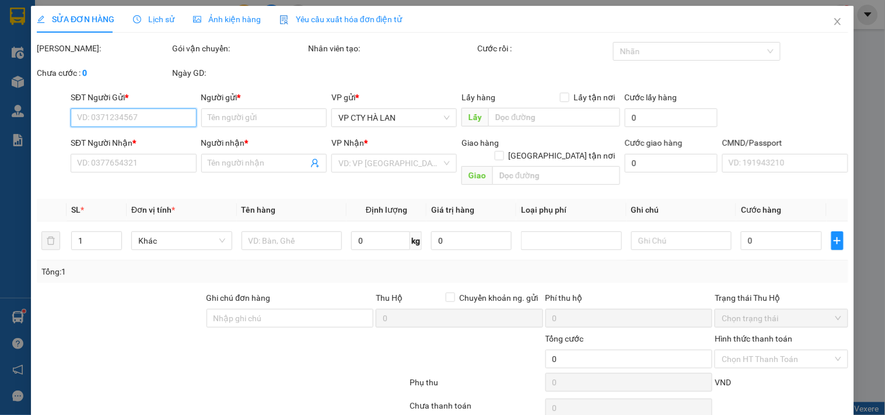
type input "0972255892"
type input "NK ĐẠI LƯƠNG"
type input "0387893573"
type input "HẢI"
type input "40.000"
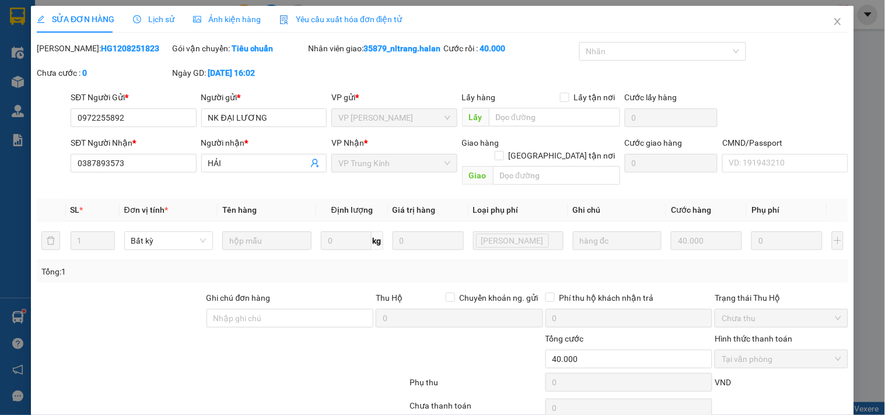
drag, startPoint x: 116, startPoint y: 51, endPoint x: 78, endPoint y: 57, distance: 38.4
click at [78, 57] on div "Mã ĐH: HG1208251823" at bounding box center [103, 54] width 135 height 25
click at [834, 23] on icon "close" at bounding box center [837, 21] width 6 height 7
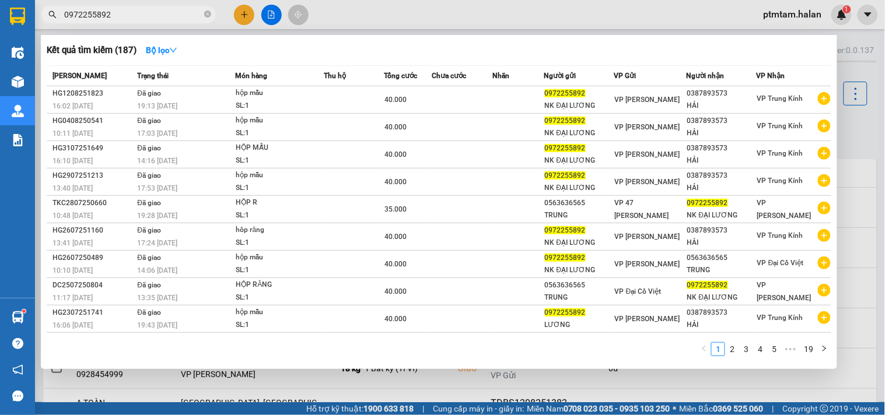
click at [156, 15] on input "0972255892" at bounding box center [133, 14] width 138 height 13
paste input "49035353"
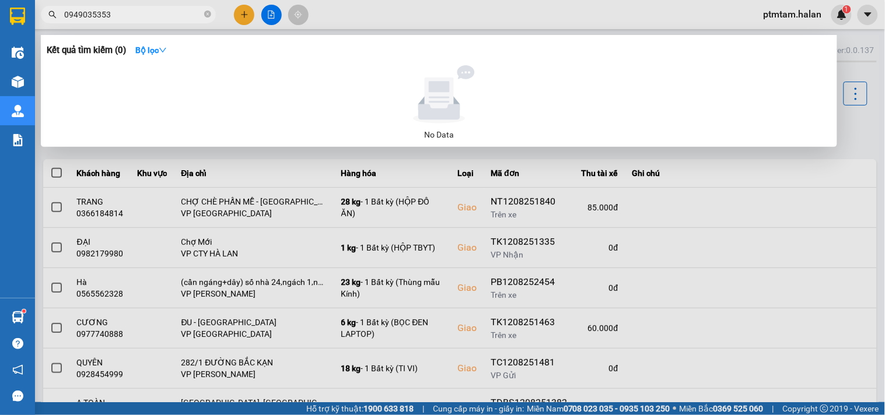
click at [152, 16] on input "0949035353" at bounding box center [133, 14] width 138 height 13
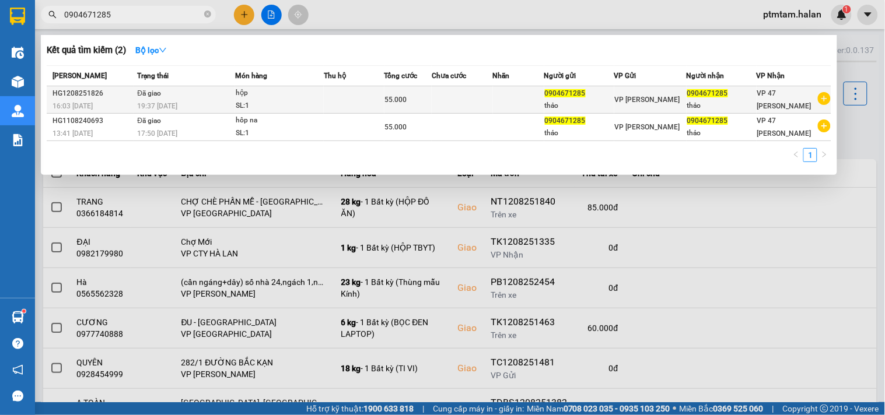
type input "0904671285"
click at [188, 98] on td "Đã giao 19:37 - 12/08" at bounding box center [184, 99] width 101 height 27
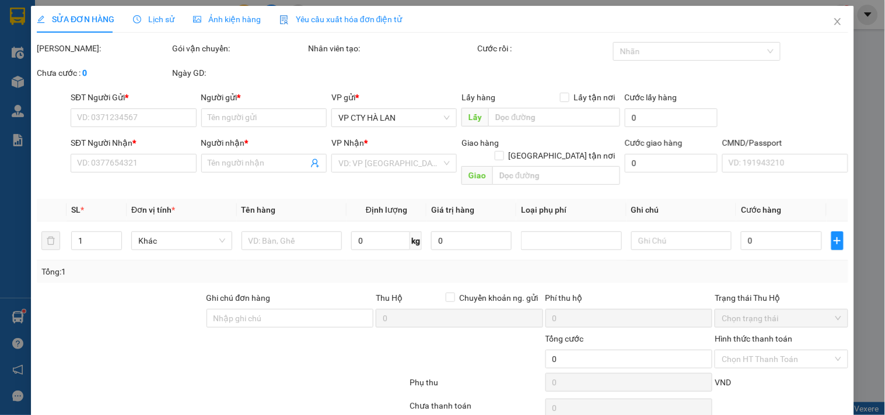
type input "0904671285"
type input "thảo"
type input "0904671285"
type input "thảo"
type input "55.000"
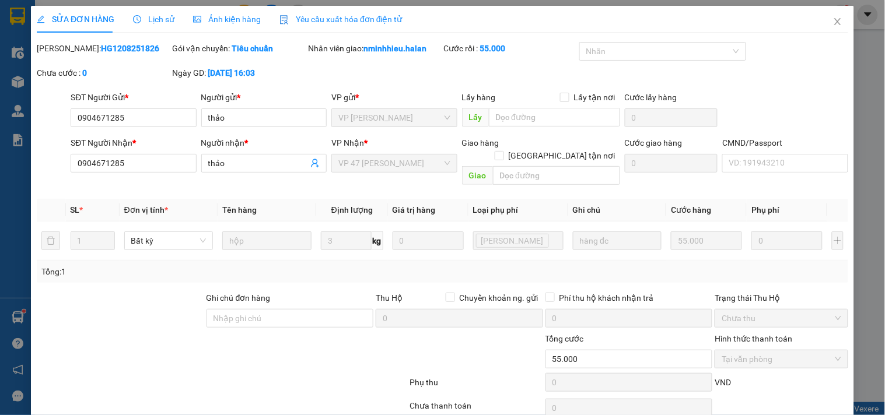
drag, startPoint x: 134, startPoint y: 50, endPoint x: 76, endPoint y: 55, distance: 58.5
click at [76, 55] on div "Mã ĐH: HG1208251826" at bounding box center [103, 54] width 135 height 25
click at [800, 76] on div "Mã ĐH: HG1208251826 Gói vận chuyển: Tiêu chuẩn Nhân viên giao: nminhhieu.halan …" at bounding box center [443, 66] width 814 height 49
click at [833, 24] on icon "close" at bounding box center [837, 21] width 9 height 9
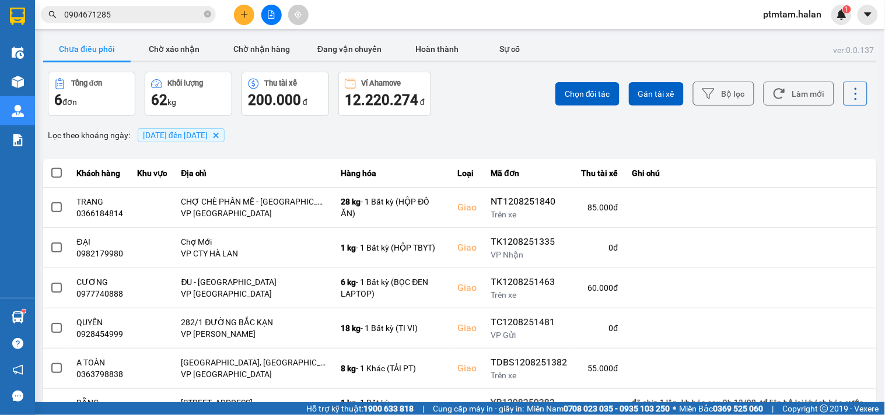
click at [111, 15] on input "0904671285" at bounding box center [133, 14] width 138 height 13
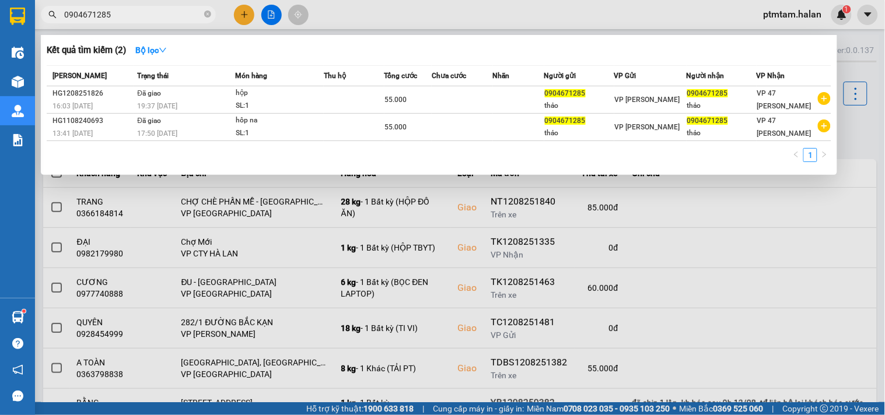
click at [111, 15] on input "0904671285" at bounding box center [133, 14] width 138 height 13
paste input "38 5064380"
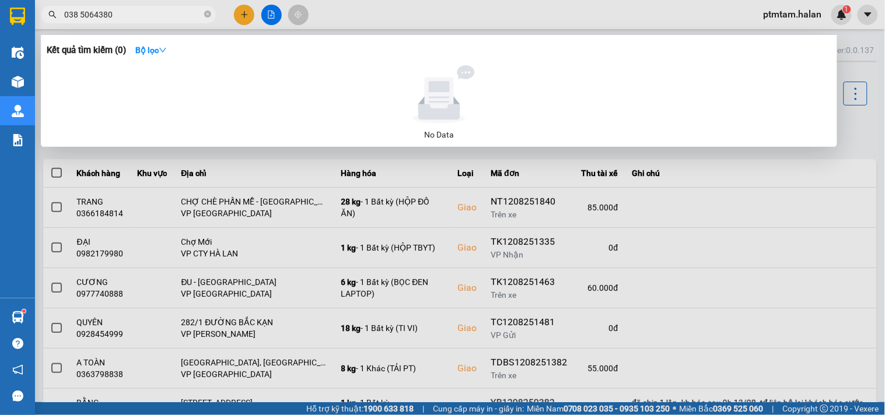
click at [81, 16] on input "038 5064380" at bounding box center [133, 14] width 138 height 13
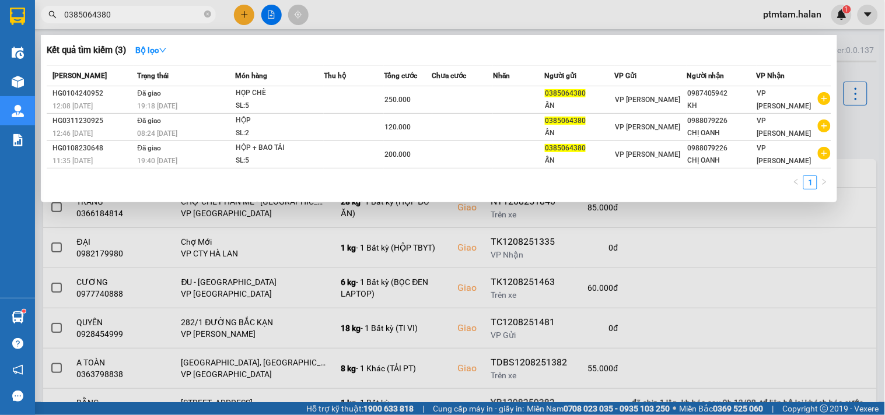
type input "0385064380"
click at [164, 190] on div "1" at bounding box center [439, 186] width 785 height 21
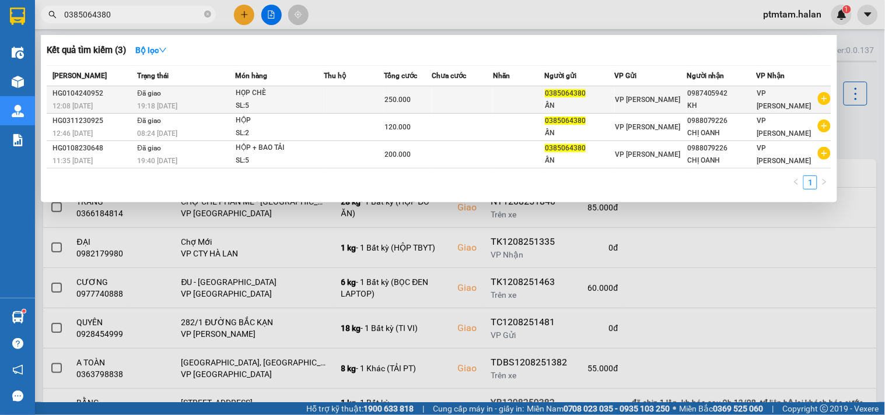
click at [179, 98] on td "Đã giao 19:18 - 01/04" at bounding box center [184, 99] width 101 height 27
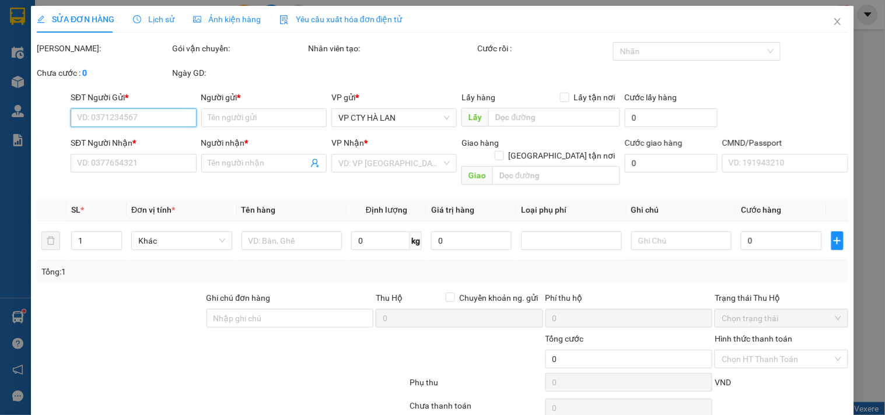
type input "0385064380"
type input "ẤN"
type input "0987405942"
type input "KH"
type input "HÀNG DỌC ĐG ĐT"
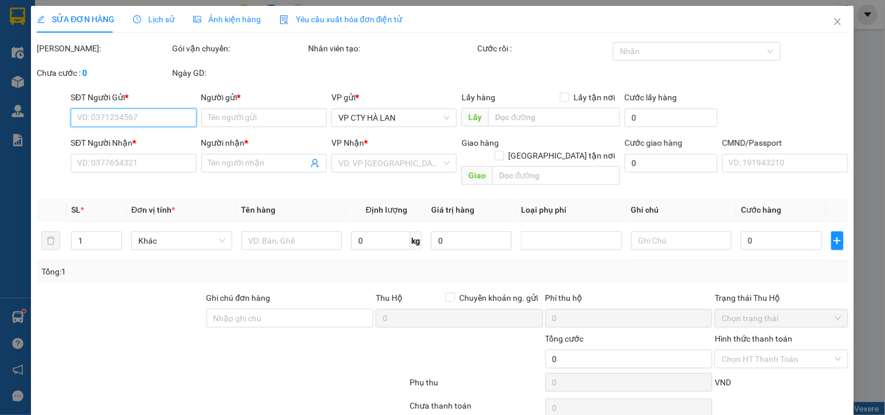
type input "250.000"
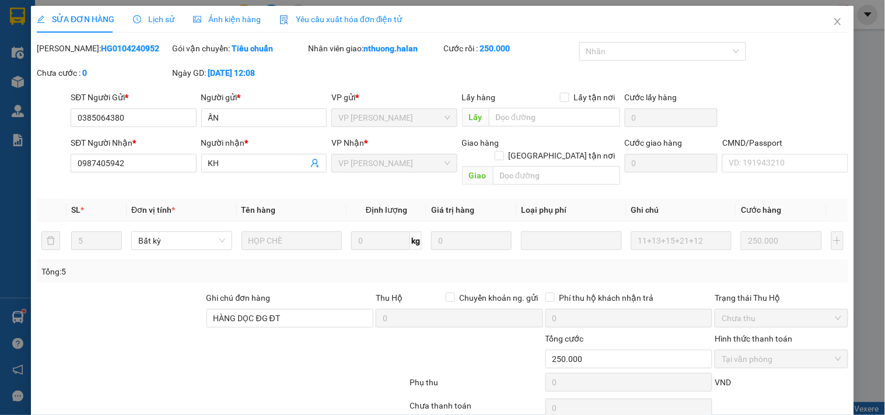
click at [156, 18] on span "Lịch sử" at bounding box center [153, 19] width 41 height 9
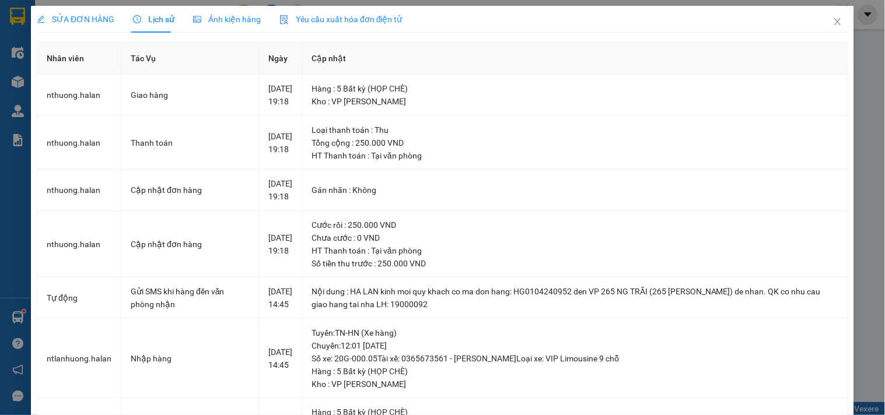
click at [0, 212] on div "SỬA ĐƠN HÀNG Lịch sử Ảnh kiện hàng Yêu cầu xuất hóa đơn điện tử Total Paid Fee …" at bounding box center [442, 207] width 885 height 415
click at [833, 24] on icon "close" at bounding box center [837, 21] width 9 height 9
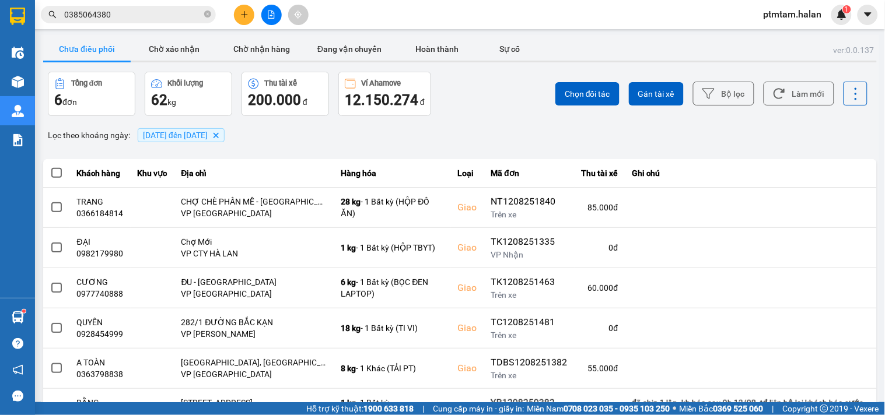
click at [126, 13] on input "0385064380" at bounding box center [133, 14] width 138 height 13
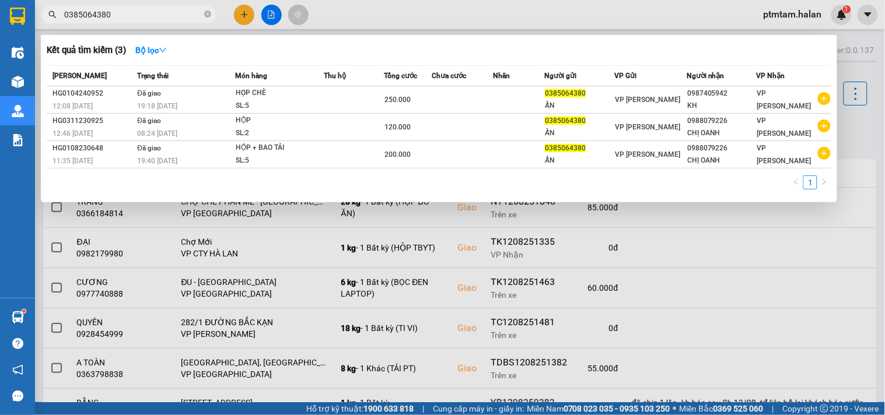
click at [118, 19] on input "0385064380" at bounding box center [133, 14] width 138 height 13
click at [407, 16] on div at bounding box center [442, 207] width 885 height 415
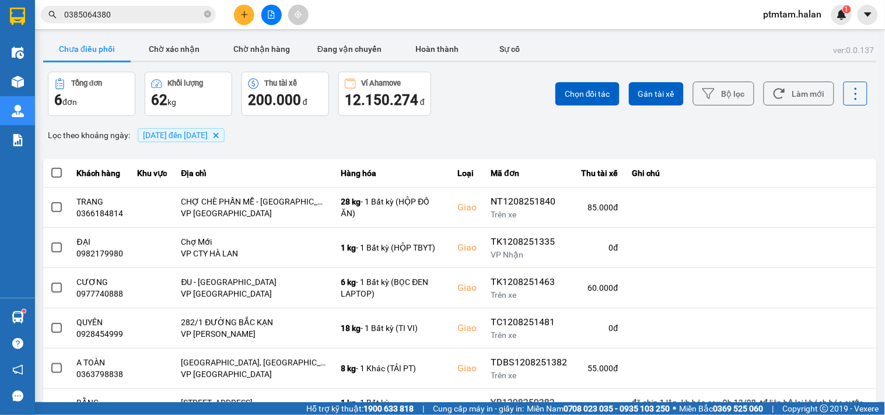
click at [473, 109] on div "Chọn đối tác Gán tài xế Bộ lọc Làm mới" at bounding box center [663, 94] width 410 height 44
click at [793, 92] on button "Làm mới" at bounding box center [799, 94] width 71 height 24
click at [471, 103] on div "Chọn đối tác Gán tài xế Bộ lọc Làm mới" at bounding box center [663, 94] width 410 height 44
drag, startPoint x: 456, startPoint y: 134, endPoint x: 581, endPoint y: 132, distance: 125.4
click at [456, 134] on div "Lọc theo khoảng ngày : 12/08/2025 đến 12/08/2025 Delete" at bounding box center [460, 135] width 834 height 20
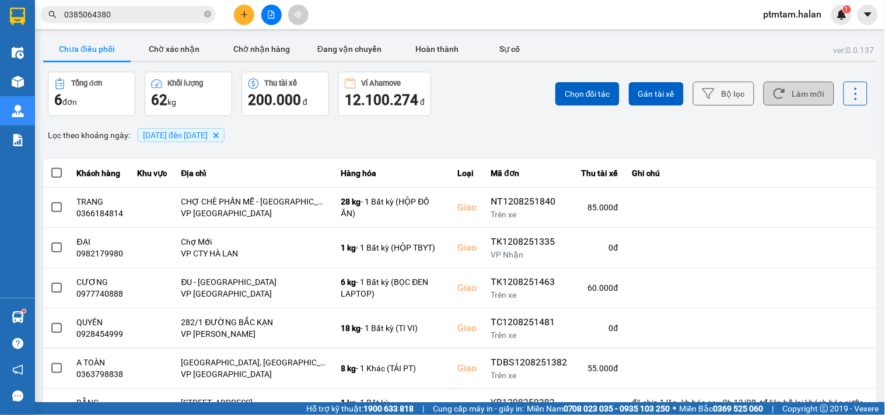
click at [774, 98] on icon at bounding box center [779, 94] width 11 height 11
click at [265, 16] on button at bounding box center [271, 15] width 20 height 20
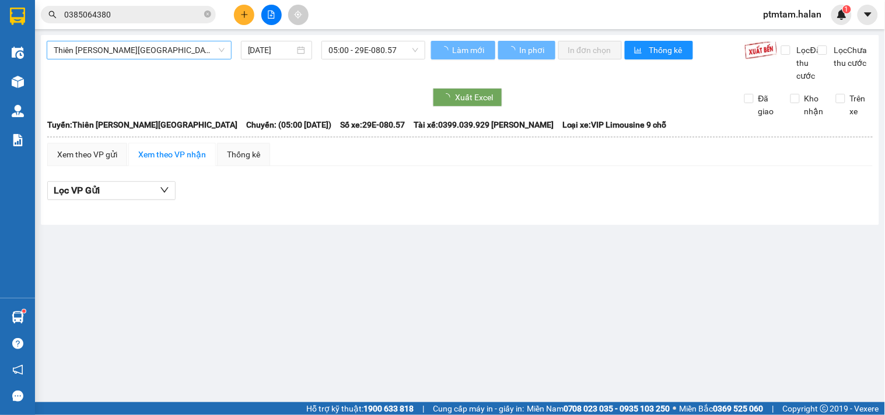
click at [148, 50] on span "Thiên Đường Bảo Sơn - Thái Nguyên" at bounding box center [139, 50] width 171 height 18
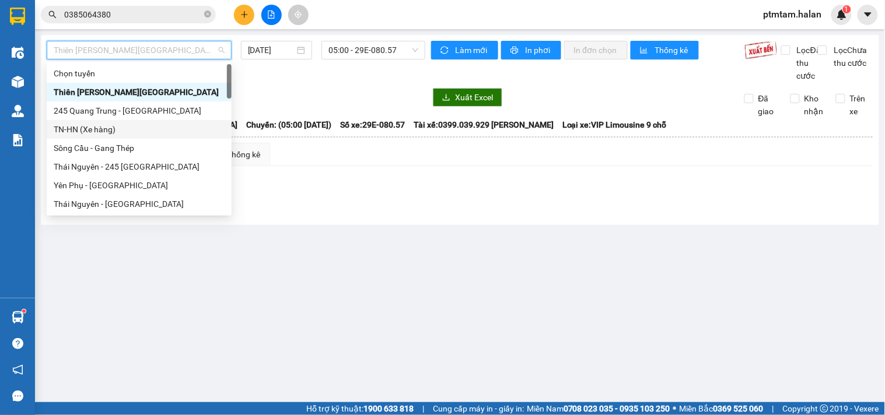
click at [78, 131] on div "TN-HN (Xe hàng)" at bounding box center [139, 129] width 171 height 13
type input "13/08/2025"
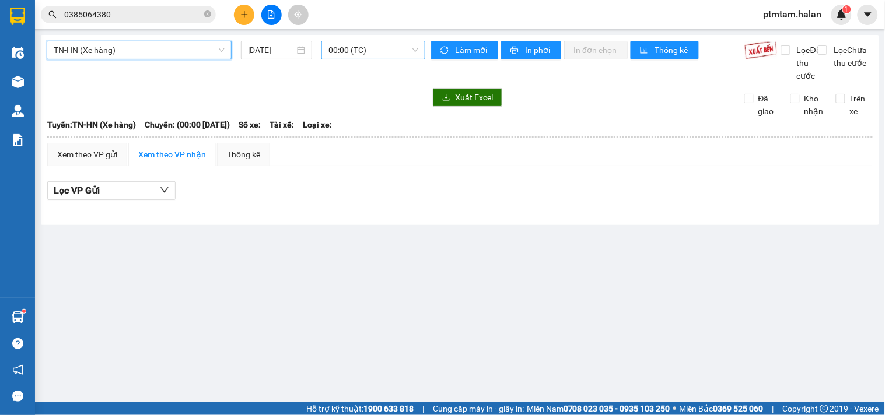
click at [347, 50] on span "00:00 (TC)" at bounding box center [373, 50] width 90 height 18
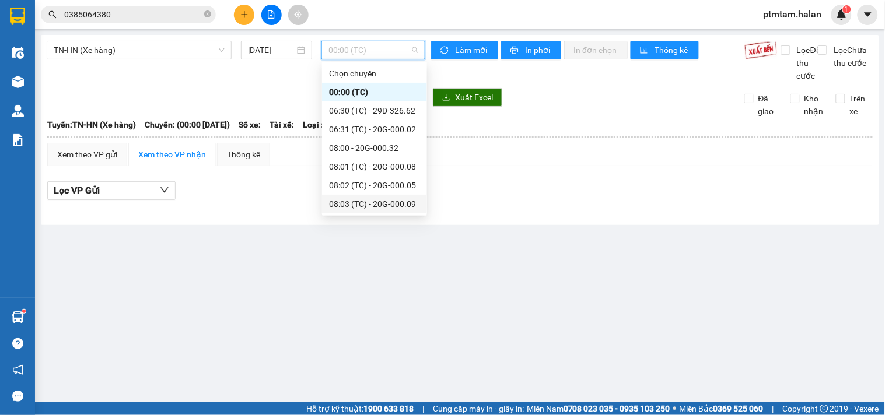
click at [384, 200] on div "08:03 (TC) - 20G-000.09" at bounding box center [374, 204] width 91 height 13
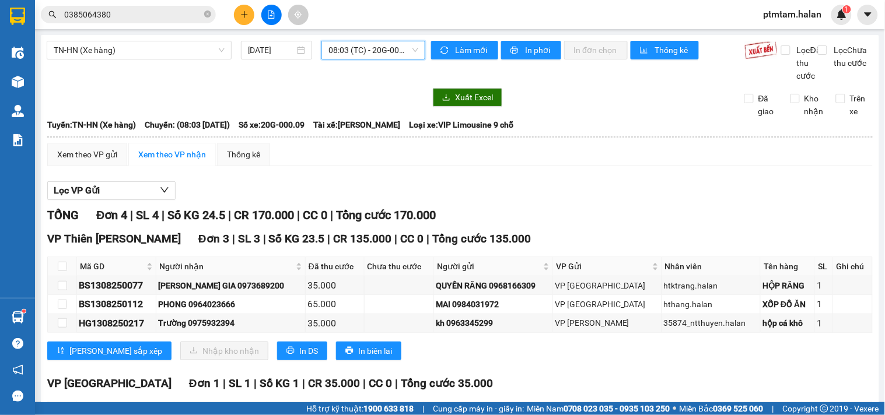
click at [124, 18] on input "0385064380" at bounding box center [133, 14] width 138 height 13
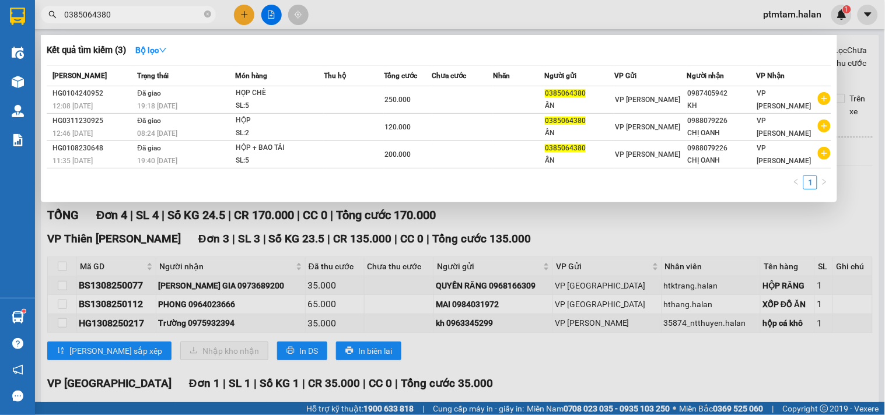
click at [124, 18] on input "0385064380" at bounding box center [133, 14] width 138 height 13
click at [373, 16] on div at bounding box center [442, 207] width 885 height 415
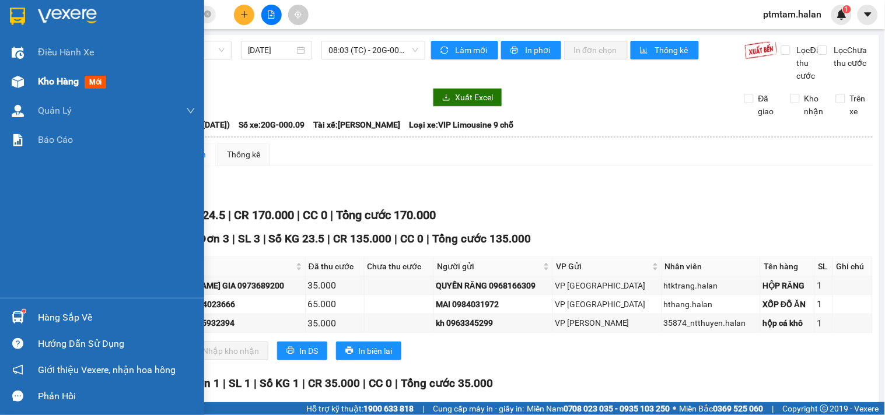
click at [70, 85] on span "Kho hàng" at bounding box center [58, 81] width 41 height 11
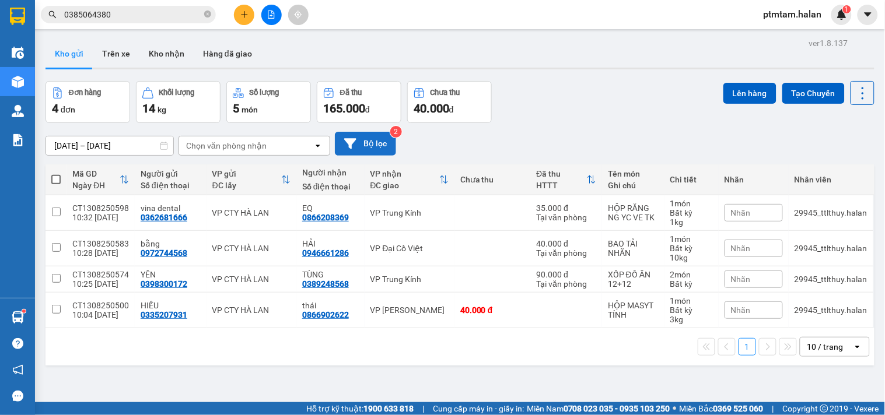
click at [366, 147] on button "Bộ lọc" at bounding box center [365, 144] width 61 height 24
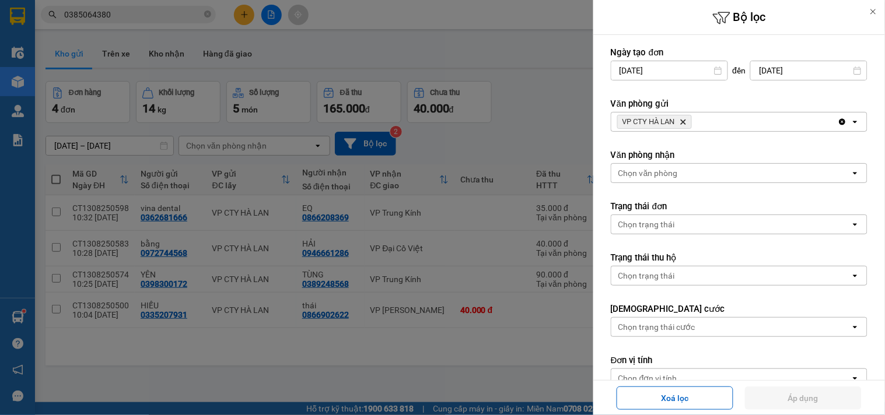
click at [687, 118] on icon "Delete" at bounding box center [683, 121] width 7 height 7
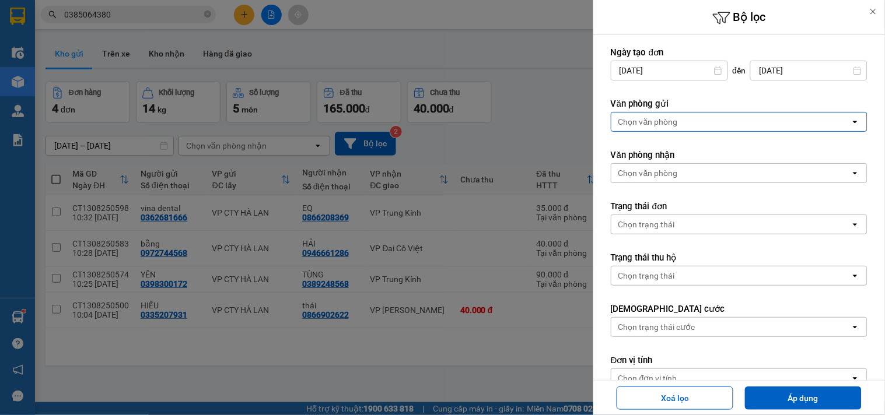
click at [674, 124] on div "Chọn văn phòng" at bounding box center [648, 122] width 60 height 12
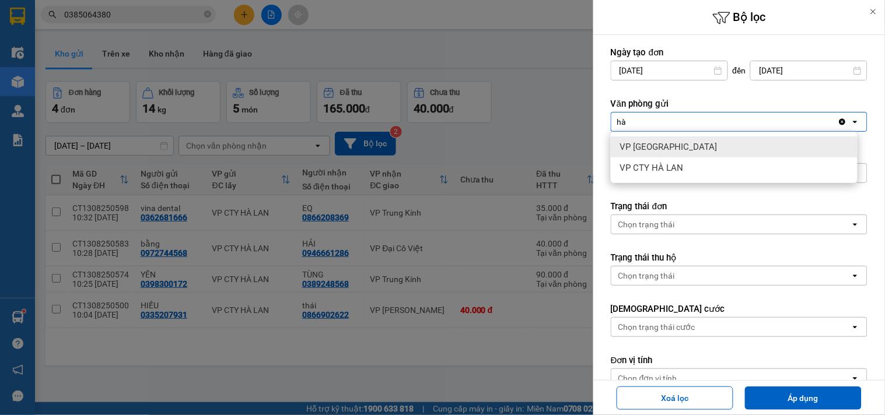
type input "hà"
click at [655, 142] on span "VP Hà Đông" at bounding box center [668, 147] width 97 height 12
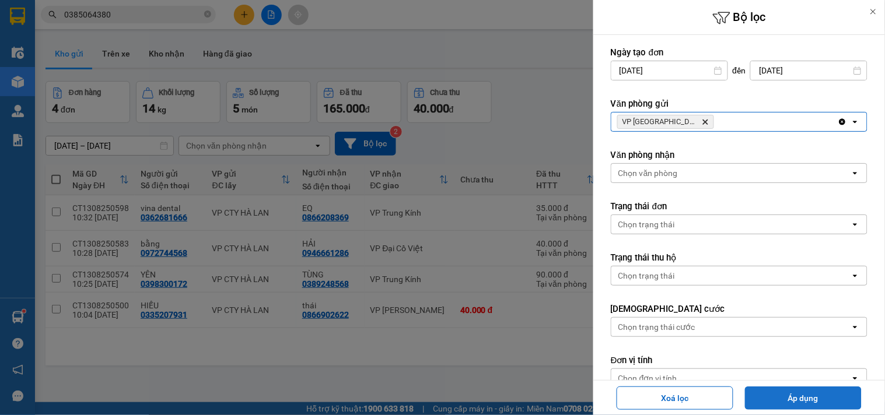
click at [823, 396] on button "Áp dụng" at bounding box center [803, 398] width 117 height 23
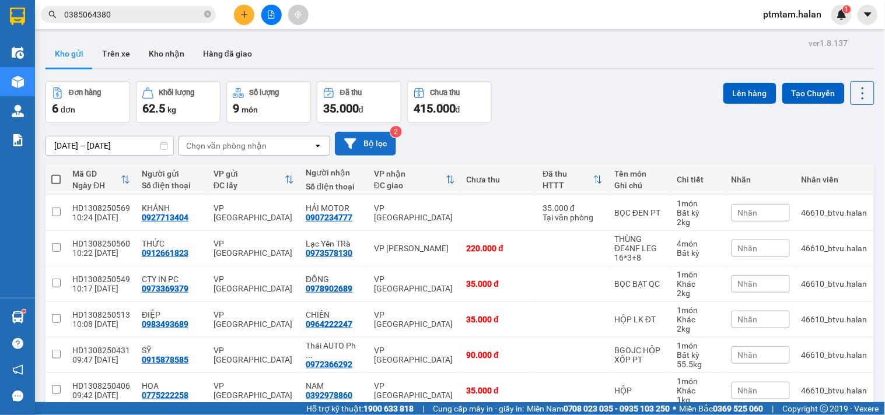
click at [369, 144] on button "Bộ lọc" at bounding box center [365, 144] width 61 height 24
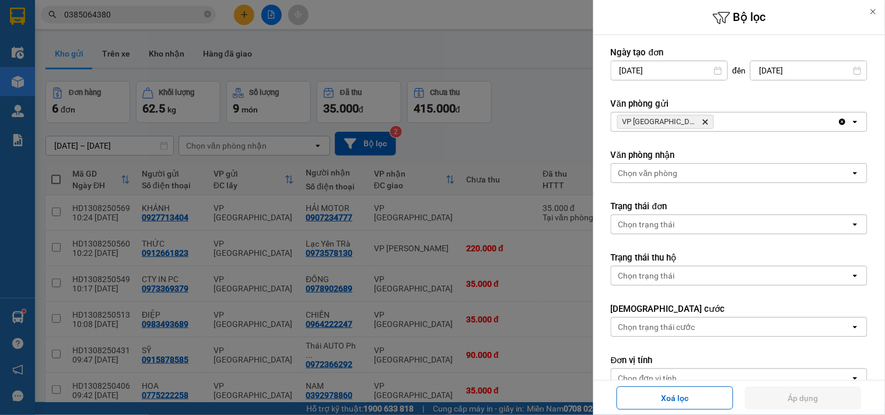
click at [702, 123] on icon "Delete" at bounding box center [705, 121] width 7 height 7
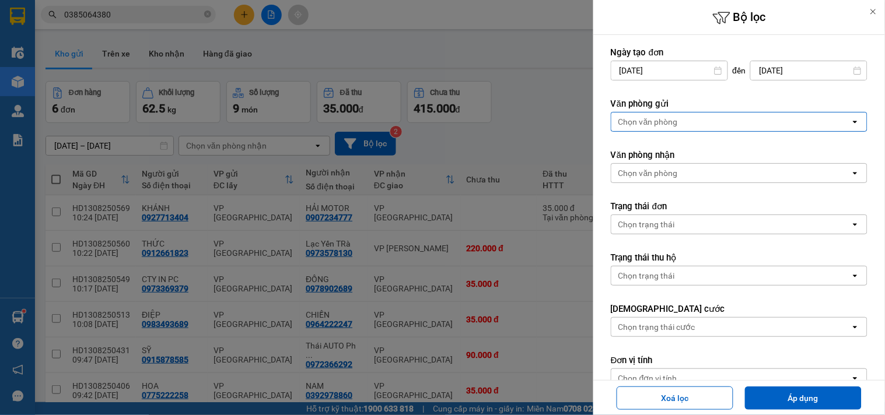
click at [669, 123] on div "Chọn văn phòng" at bounding box center [648, 122] width 60 height 12
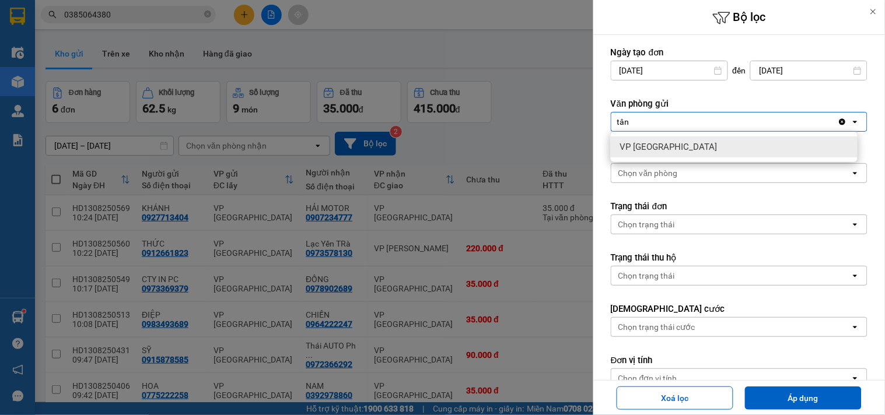
type input "tân"
click at [660, 150] on span "VP Tân Triều" at bounding box center [668, 147] width 97 height 12
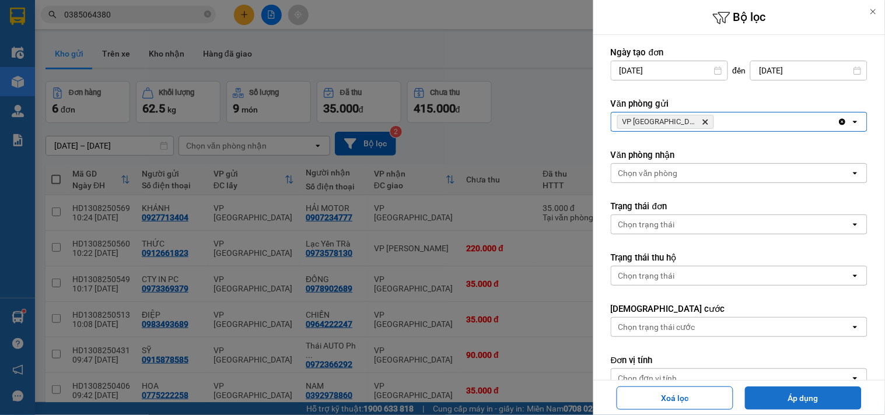
click at [825, 405] on button "Áp dụng" at bounding box center [803, 398] width 117 height 23
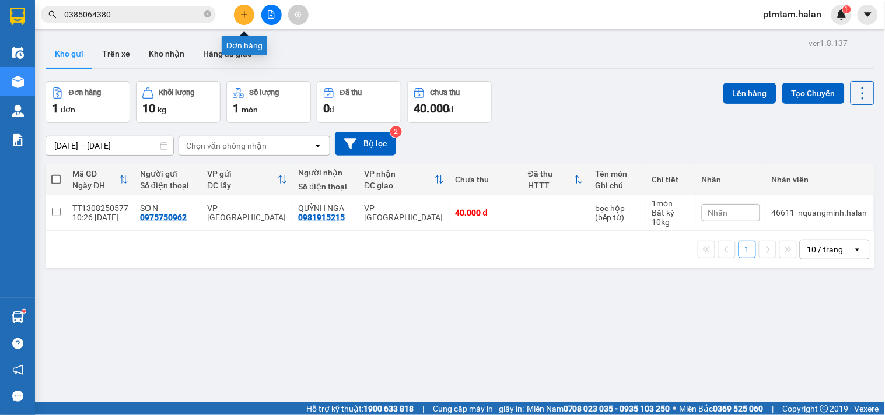
click at [268, 11] on icon "file-add" at bounding box center [271, 15] width 6 height 8
